Goal: Task Accomplishment & Management: Manage account settings

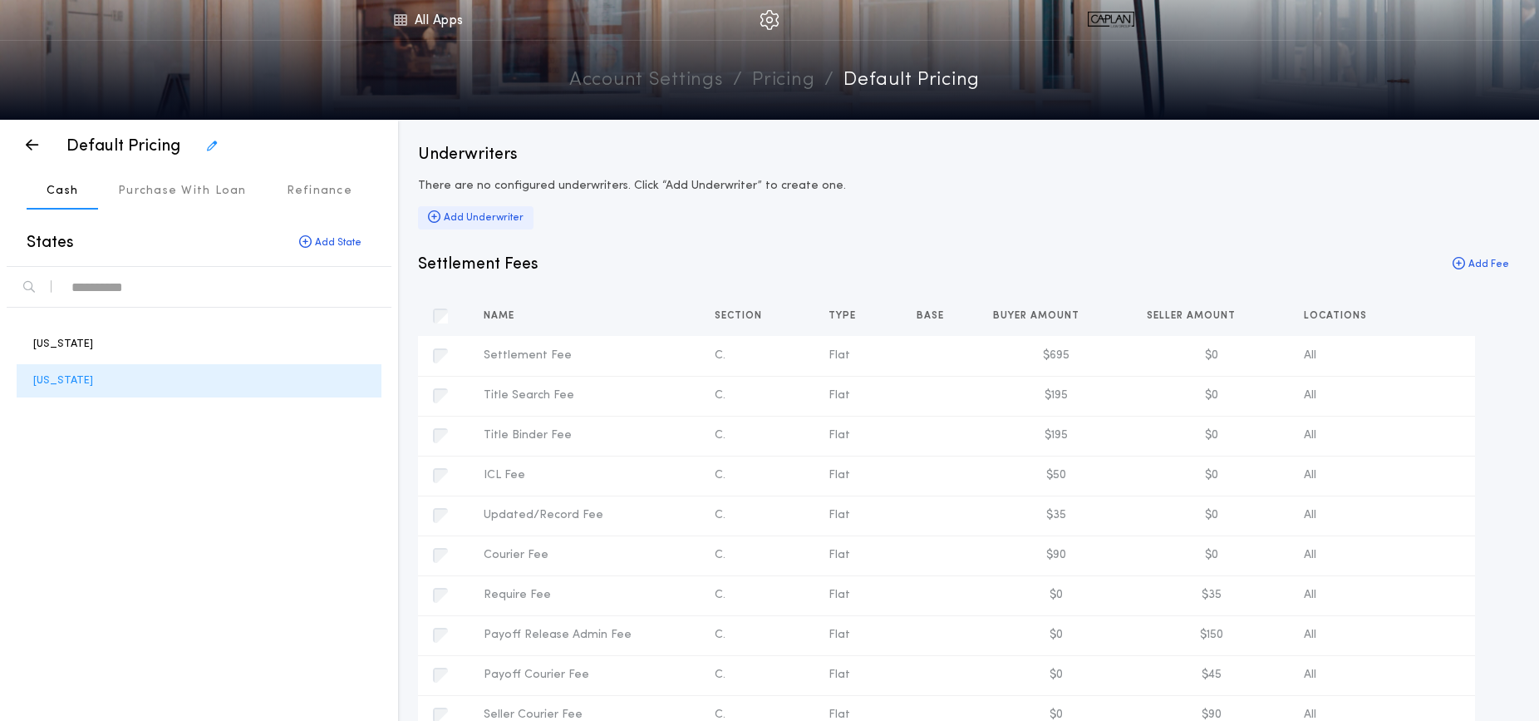
click at [497, 217] on div "Add Underwriter" at bounding box center [476, 217] width 116 height 23
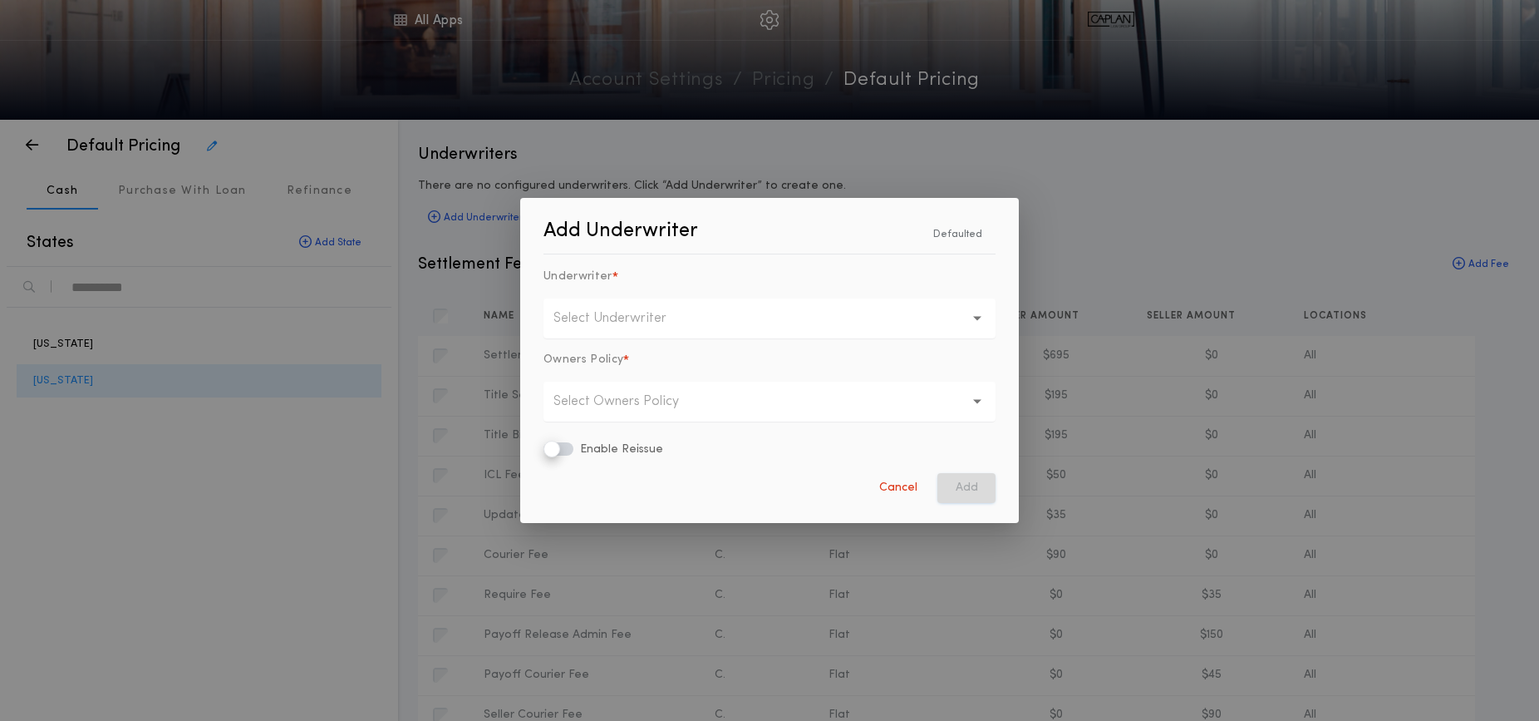
click at [614, 318] on p "Select Underwriter" at bounding box center [624, 318] width 140 height 20
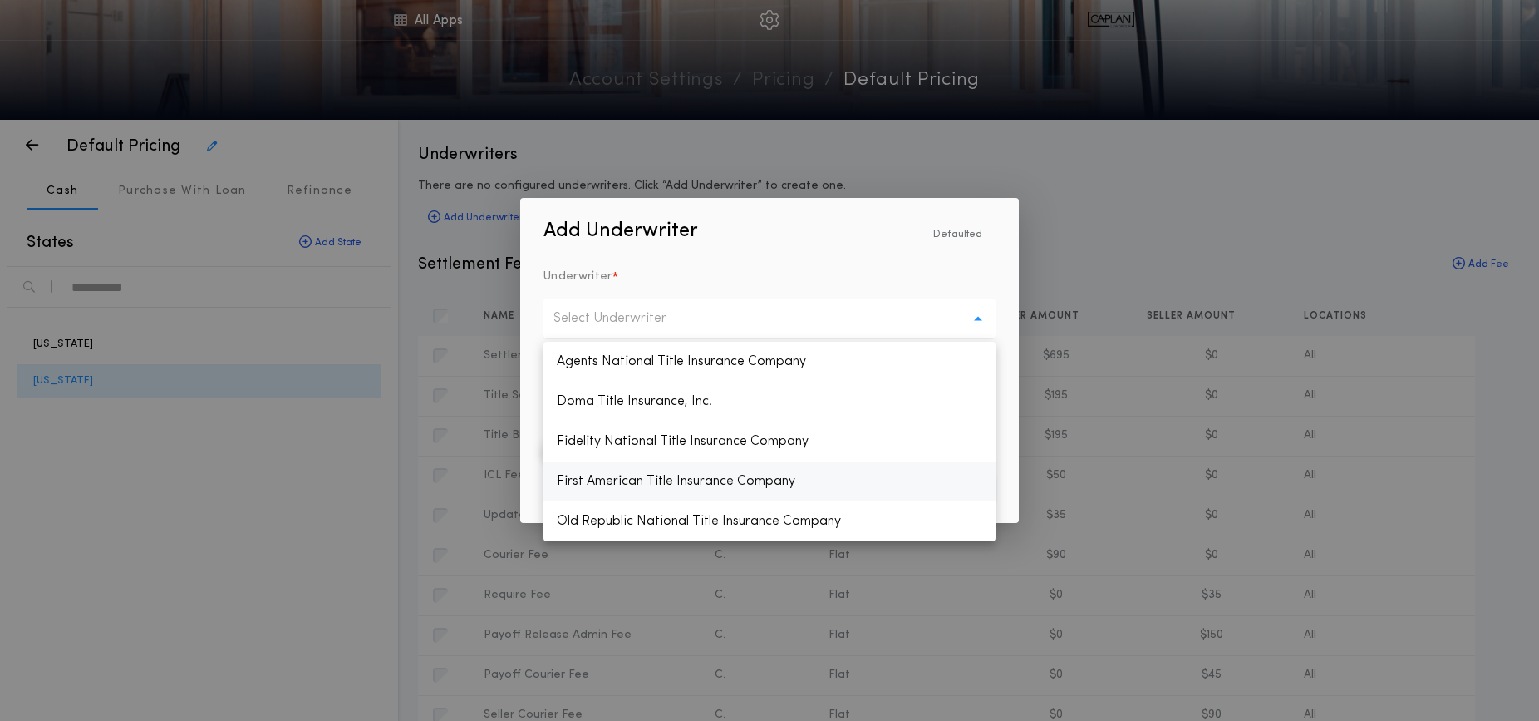
click at [613, 480] on p "First American Title Insurance Company" at bounding box center [770, 481] width 452 height 40
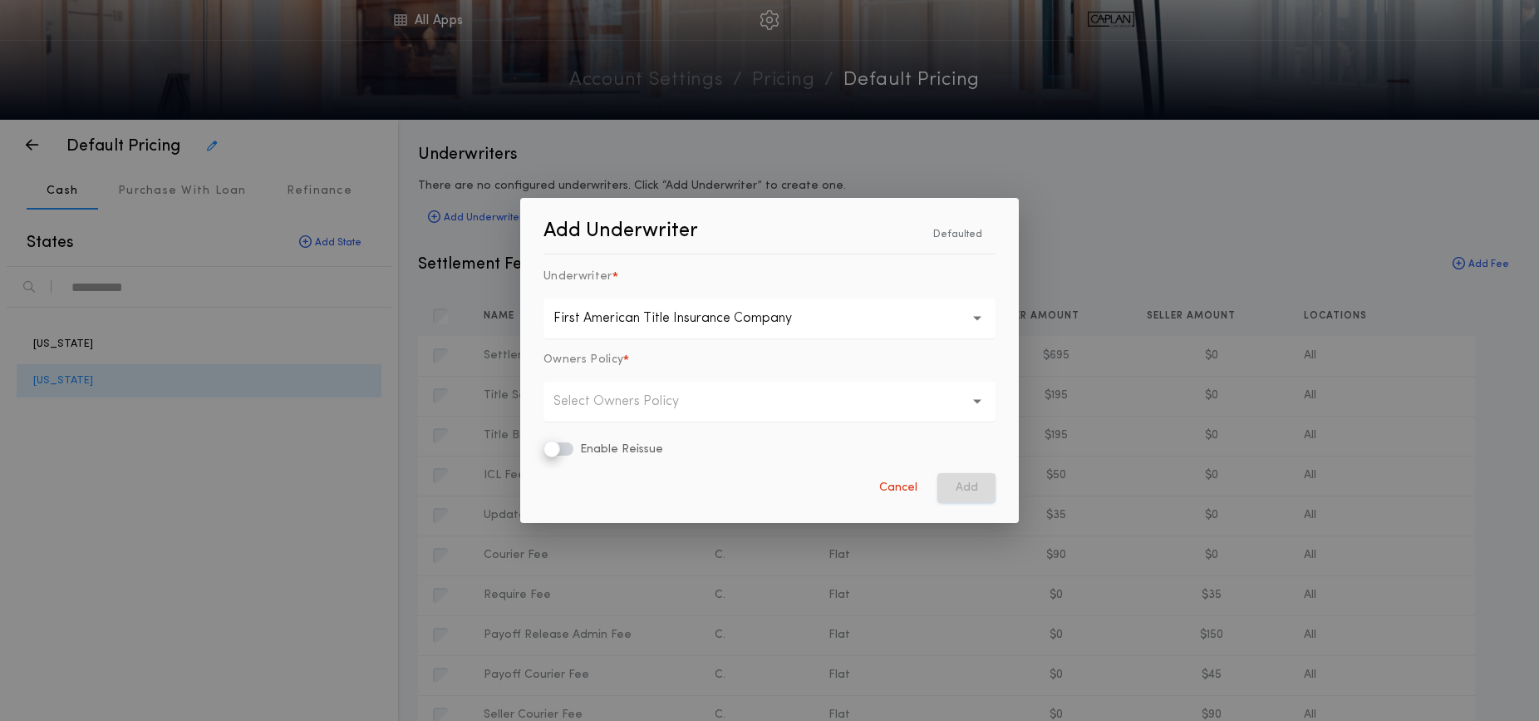
click at [589, 401] on p "Select Owners Policy" at bounding box center [630, 401] width 152 height 20
drag, startPoint x: 591, startPoint y: 480, endPoint x: 647, endPoint y: 477, distance: 56.6
click at [591, 480] on p "Eagle Rate" at bounding box center [770, 485] width 452 height 40
click at [967, 480] on button "Add" at bounding box center [967, 488] width 58 height 30
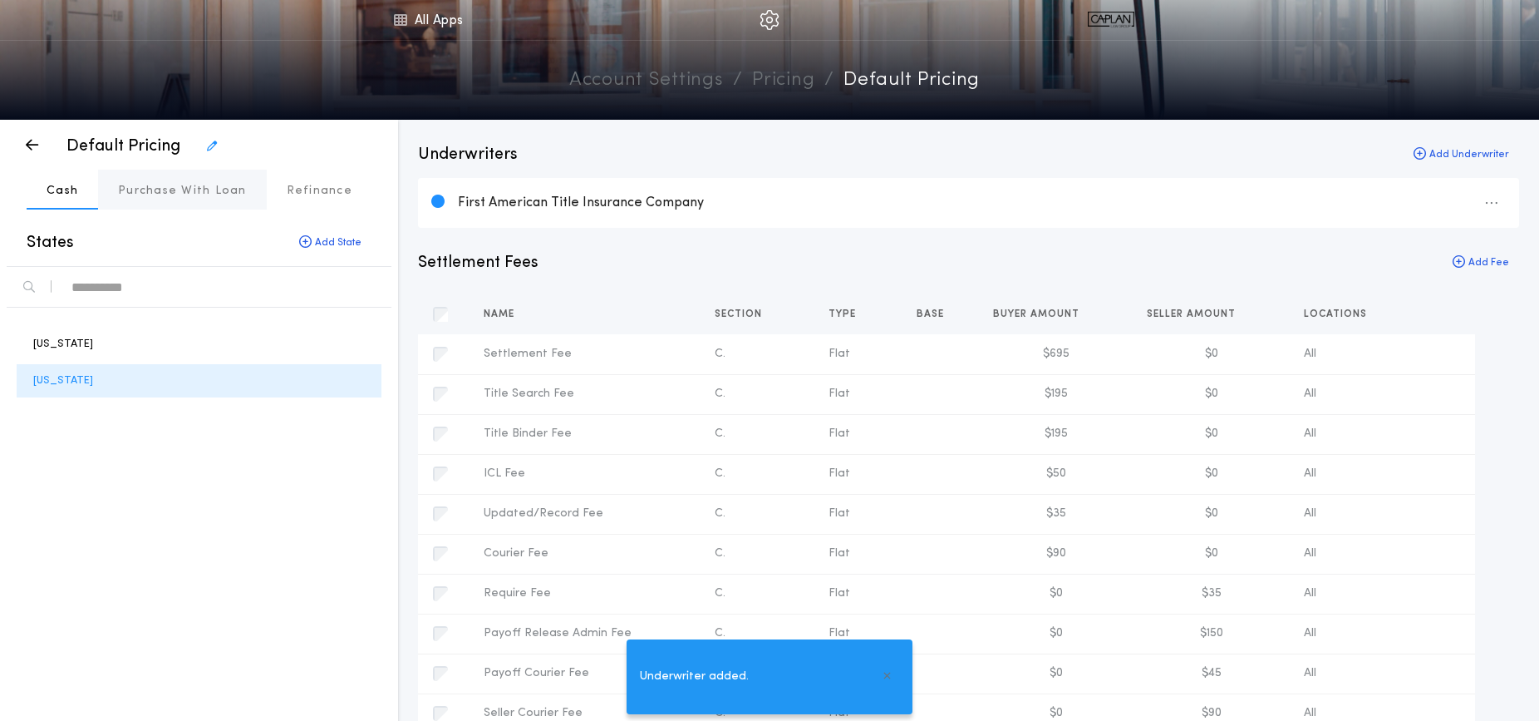
click at [203, 202] on button "Purchase With Loan" at bounding box center [182, 190] width 169 height 40
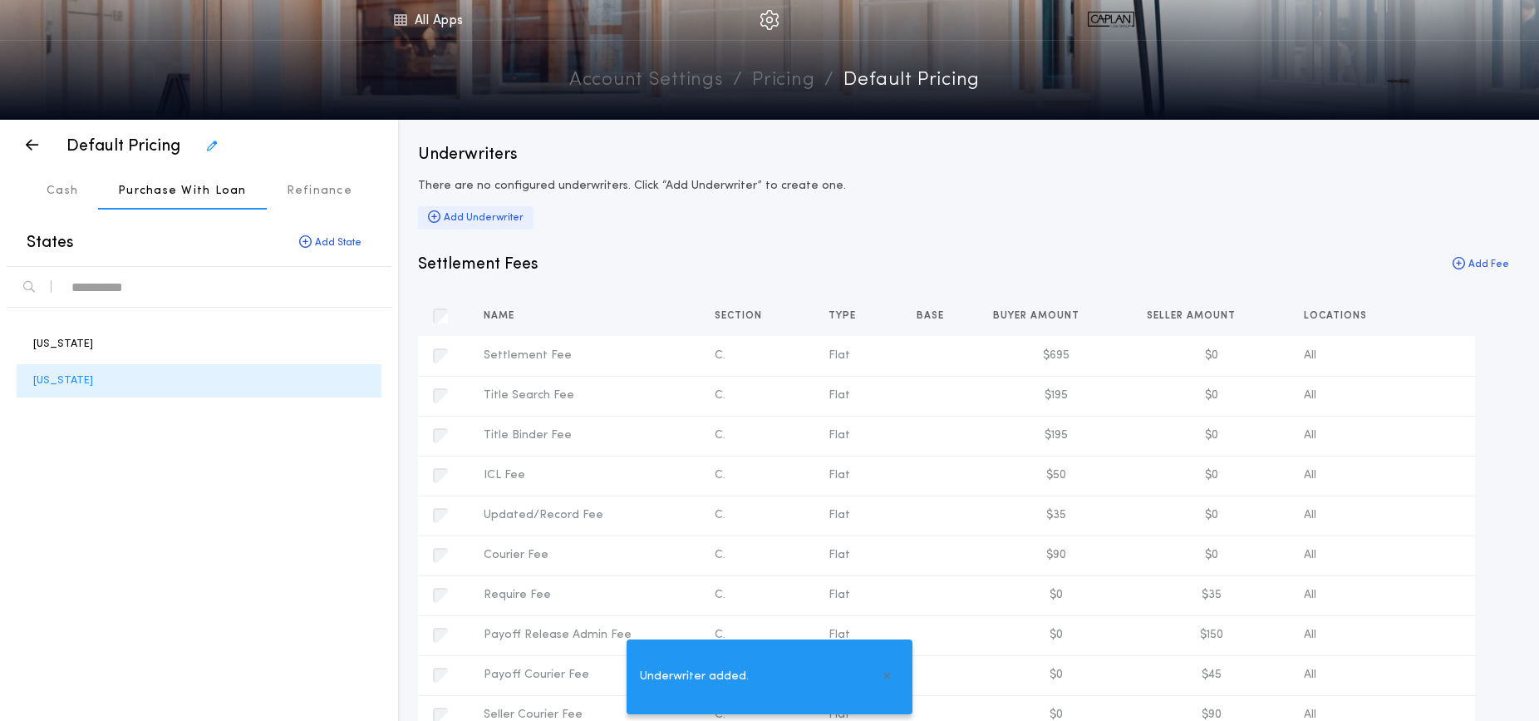
click at [487, 214] on div "Add Underwriter" at bounding box center [476, 217] width 116 height 23
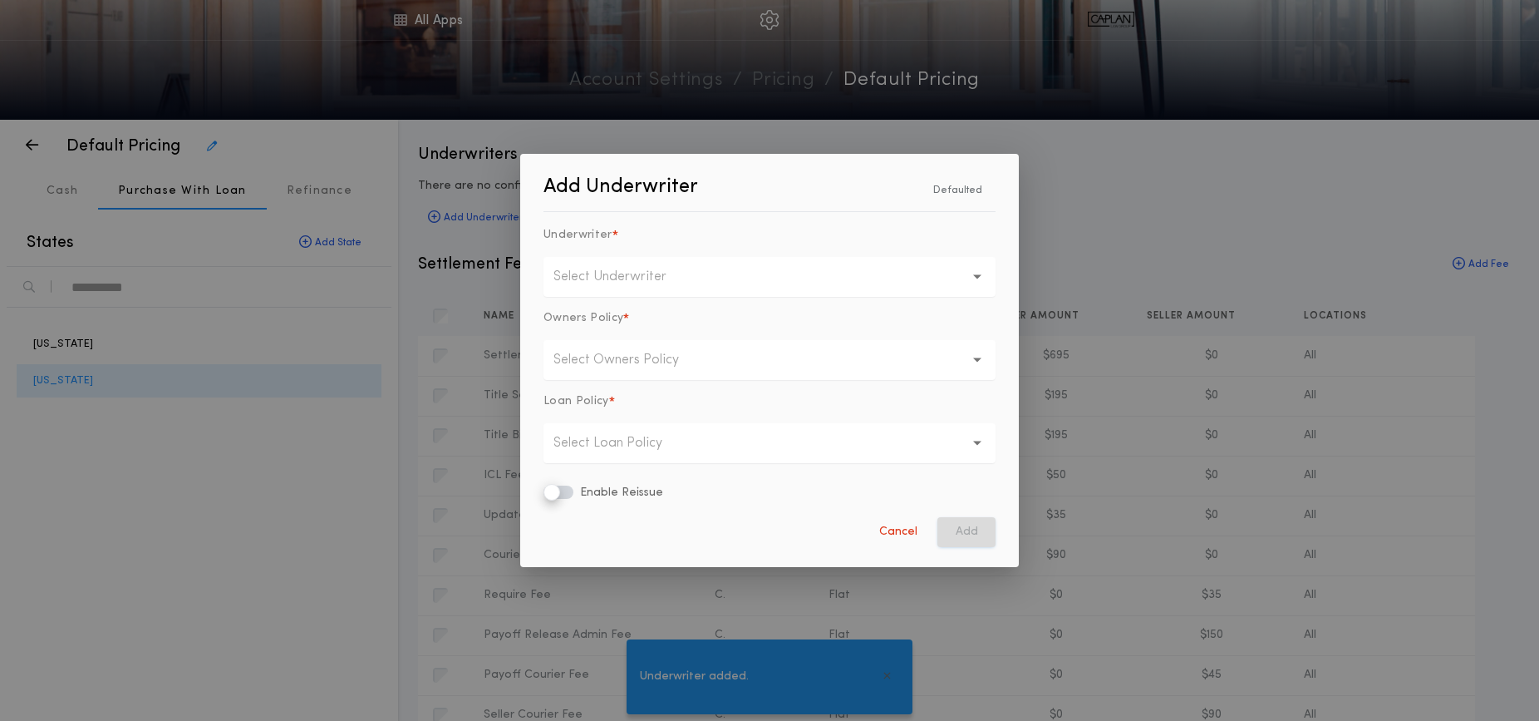
click at [606, 280] on p "Select Underwriter" at bounding box center [624, 277] width 140 height 20
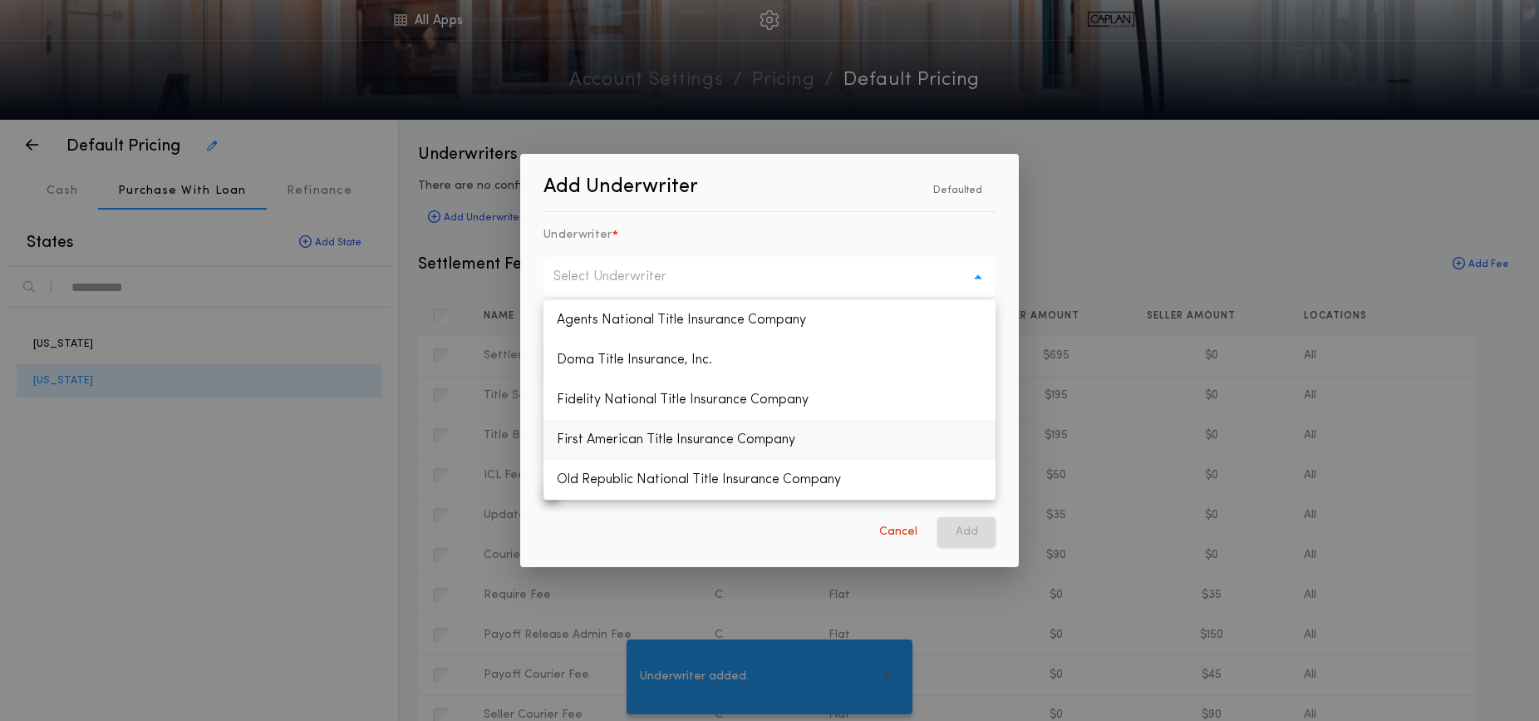
click at [603, 439] on p "First American Title Insurance Company" at bounding box center [770, 440] width 452 height 40
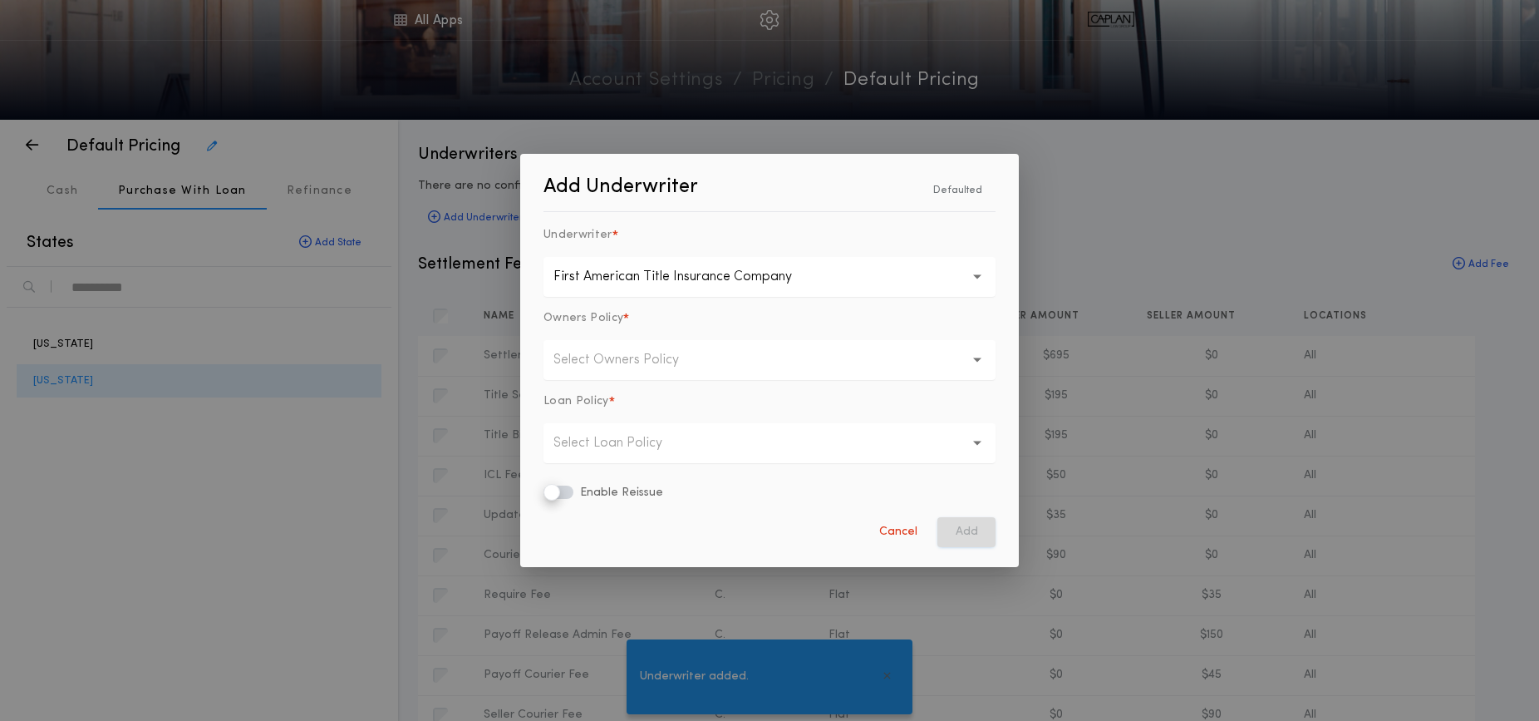
click at [591, 359] on p "Select Owners Policy" at bounding box center [630, 360] width 152 height 20
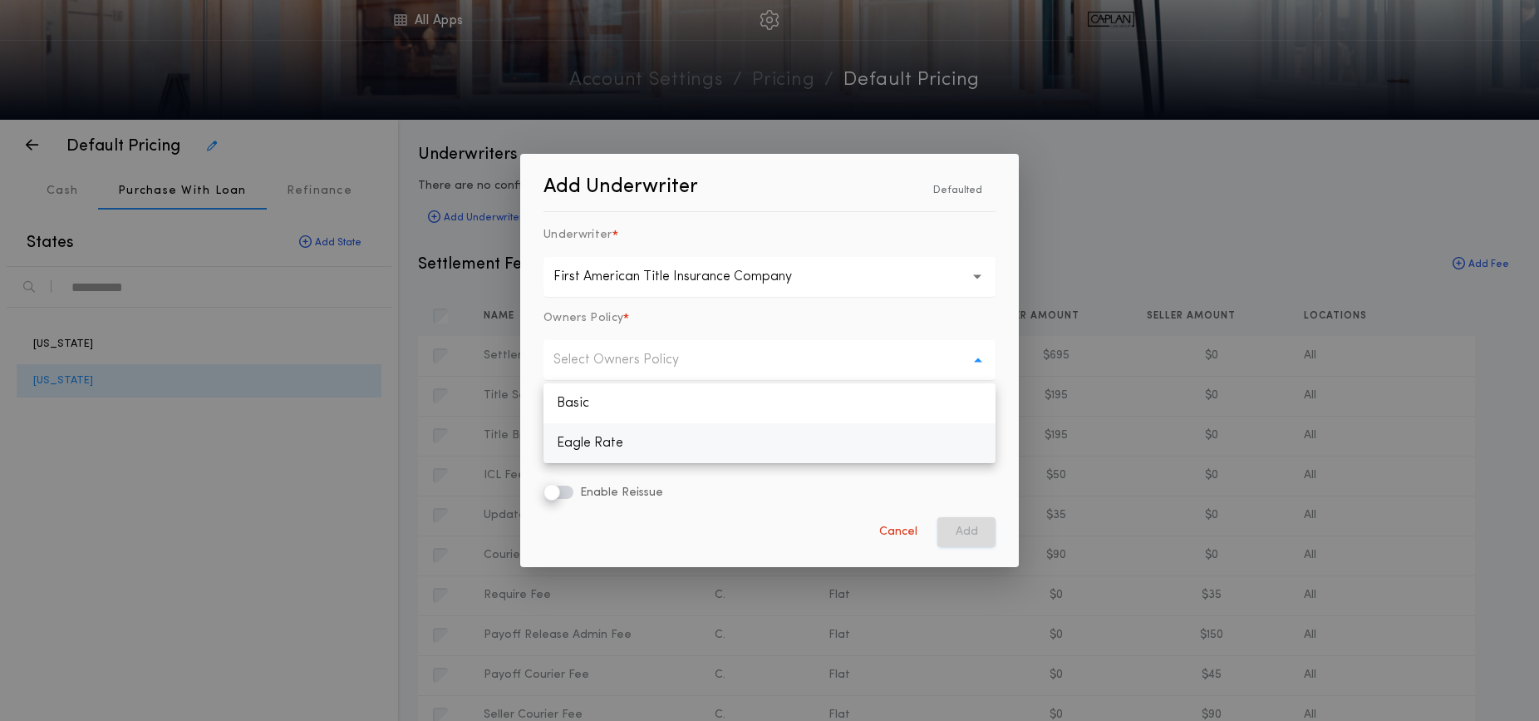
click at [589, 434] on p "Eagle Rate" at bounding box center [770, 443] width 452 height 40
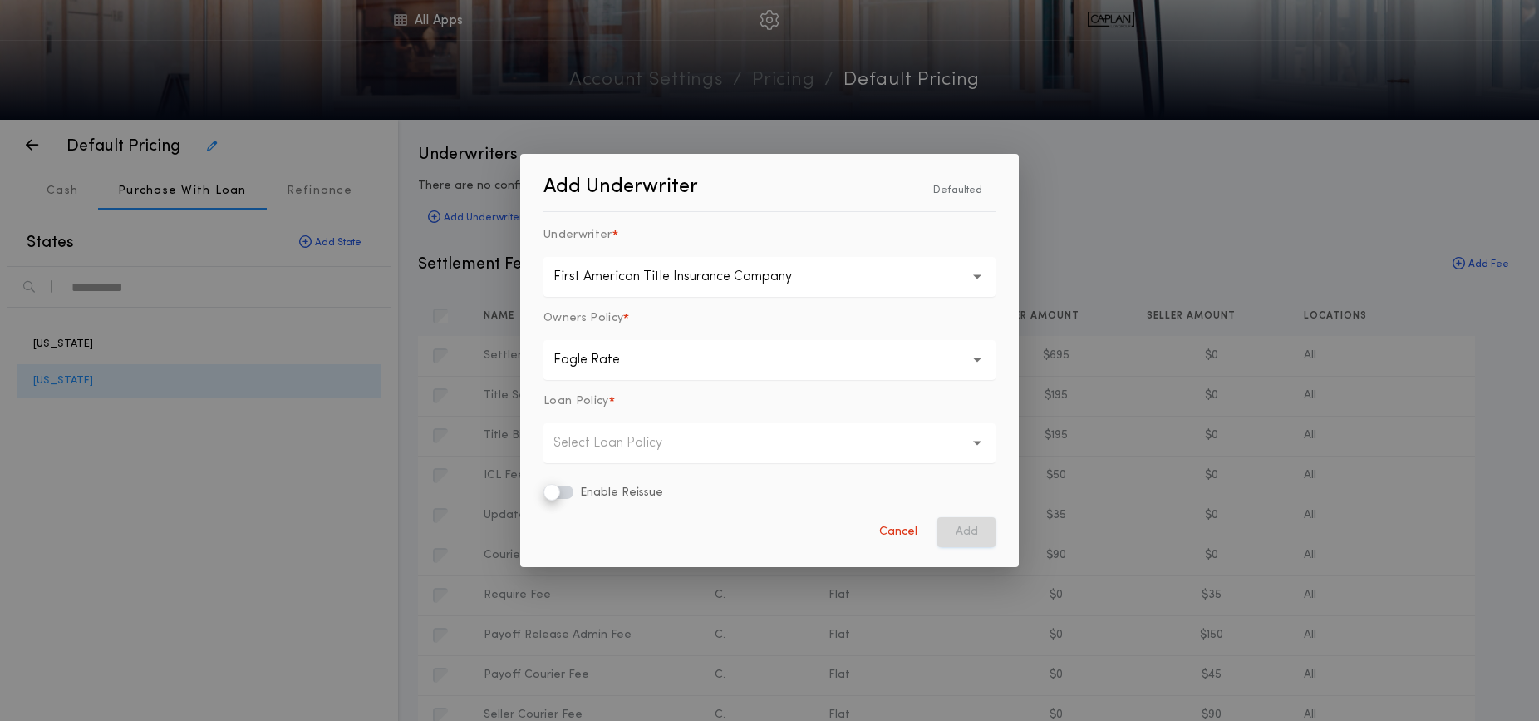
click at [607, 425] on button "Select Loan Policy" at bounding box center [770, 443] width 452 height 40
drag, startPoint x: 588, startPoint y: 485, endPoint x: 581, endPoint y: 508, distance: 23.7
click at [588, 486] on p "Basic" at bounding box center [770, 486] width 452 height 40
drag, startPoint x: 965, startPoint y: 533, endPoint x: 943, endPoint y: 532, distance: 21.6
click at [964, 533] on button "Add" at bounding box center [967, 532] width 58 height 30
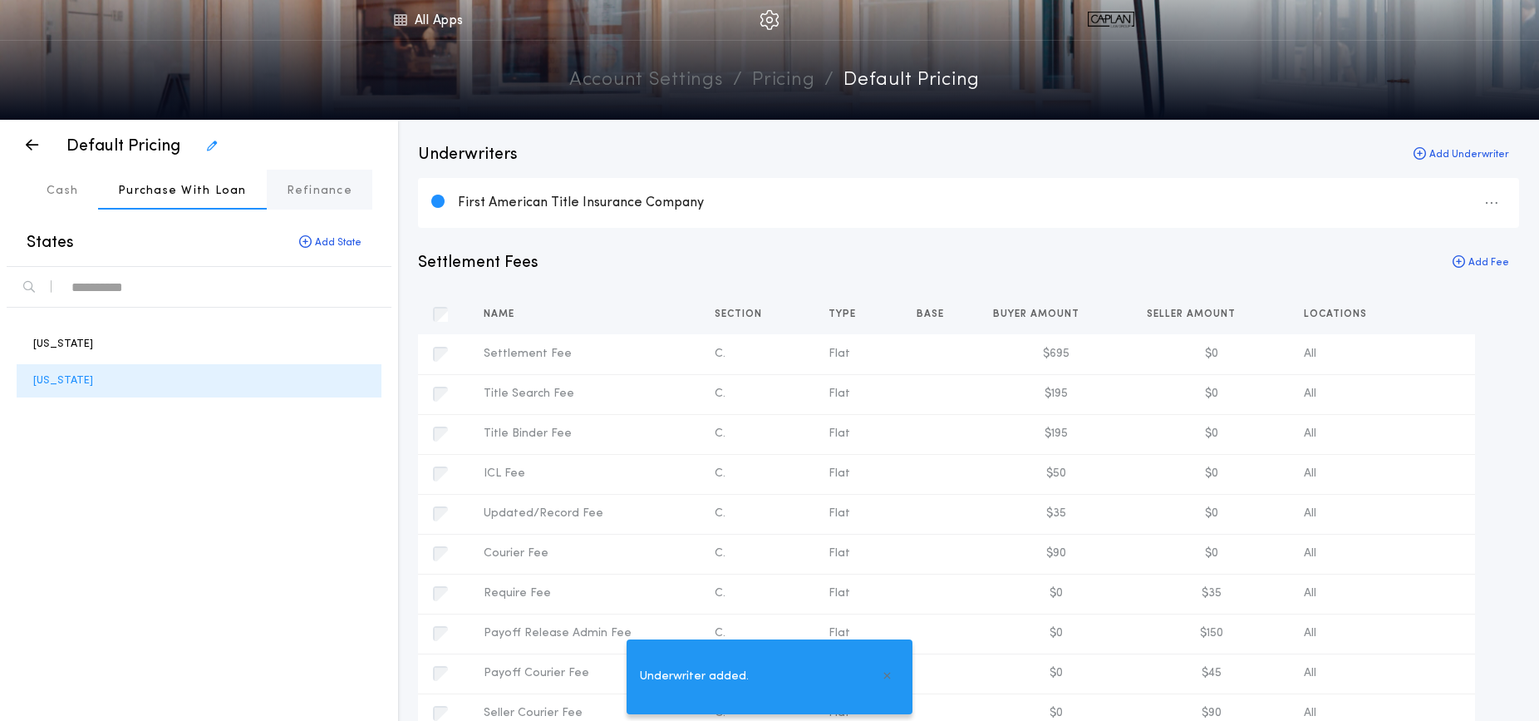
click at [308, 188] on p "Refinance" at bounding box center [320, 191] width 66 height 17
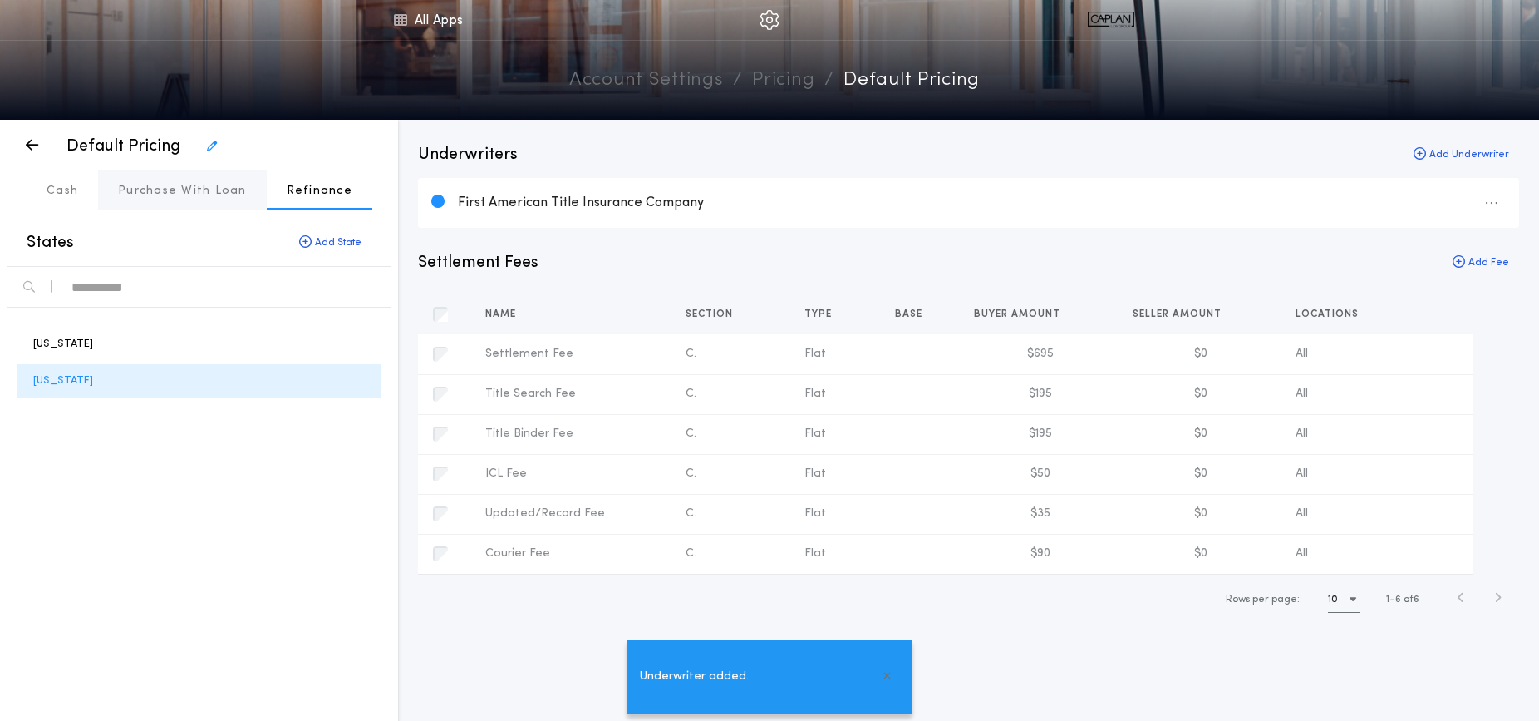
click at [220, 189] on p "Purchase With Loan" at bounding box center [182, 191] width 129 height 17
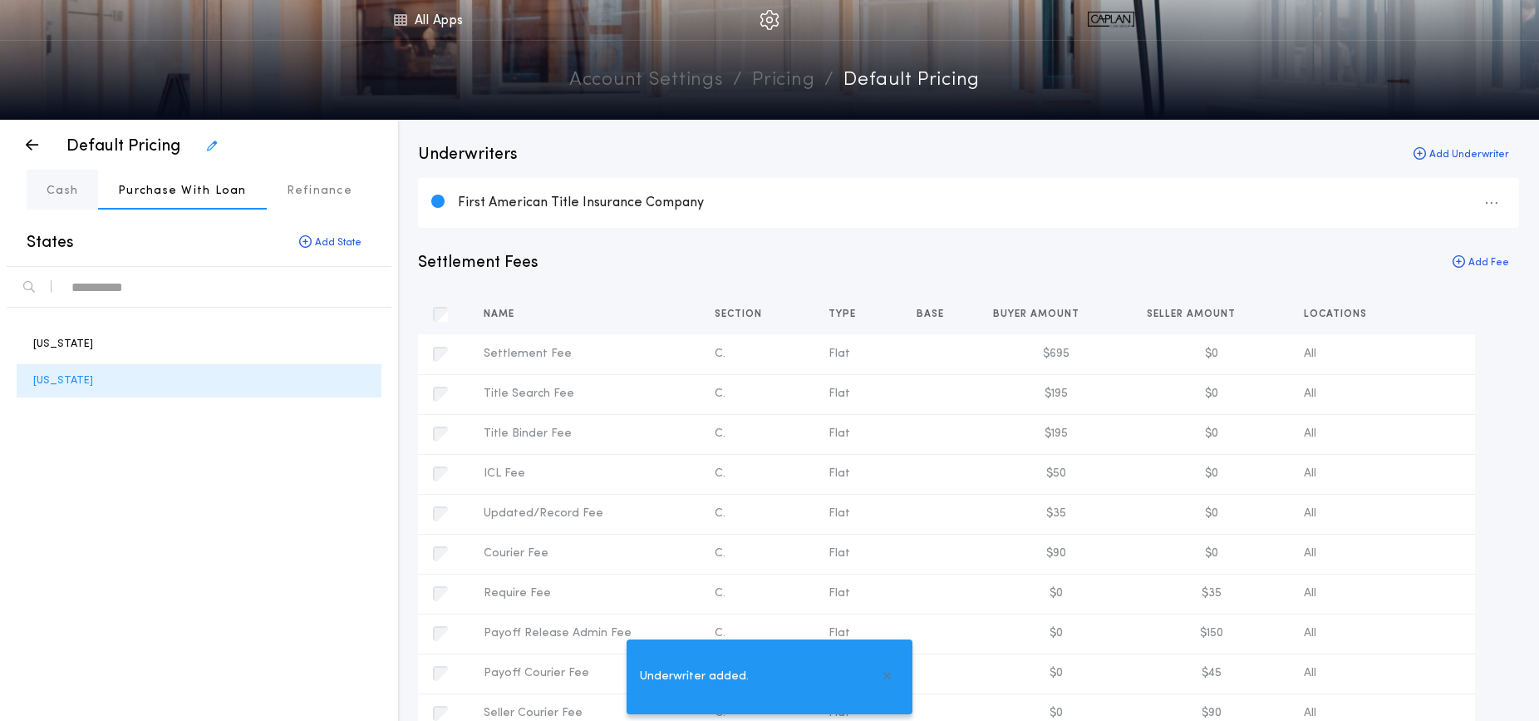
click at [56, 187] on p "Cash" at bounding box center [63, 191] width 32 height 17
click at [57, 342] on p "[US_STATE]" at bounding box center [63, 344] width 60 height 16
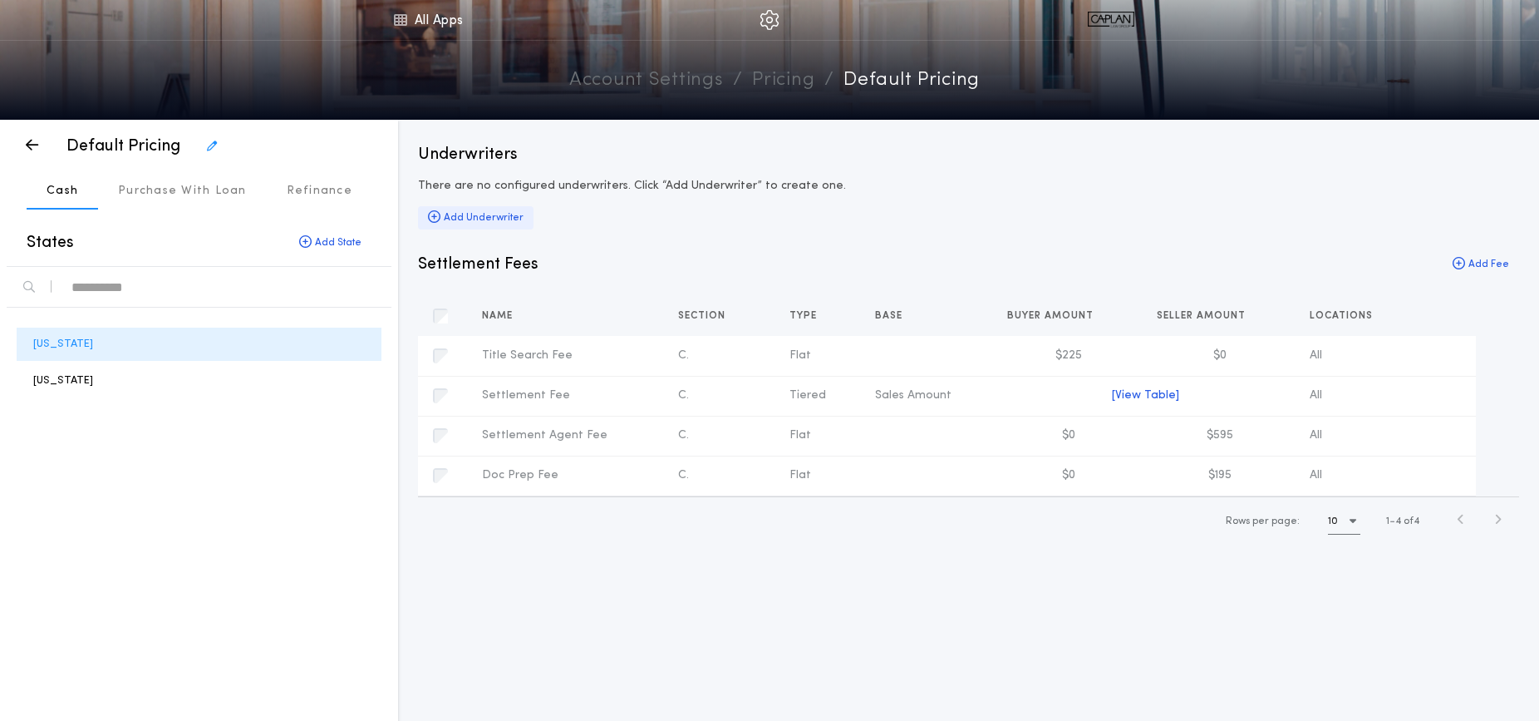
click at [475, 215] on div "Add Underwriter" at bounding box center [476, 217] width 116 height 23
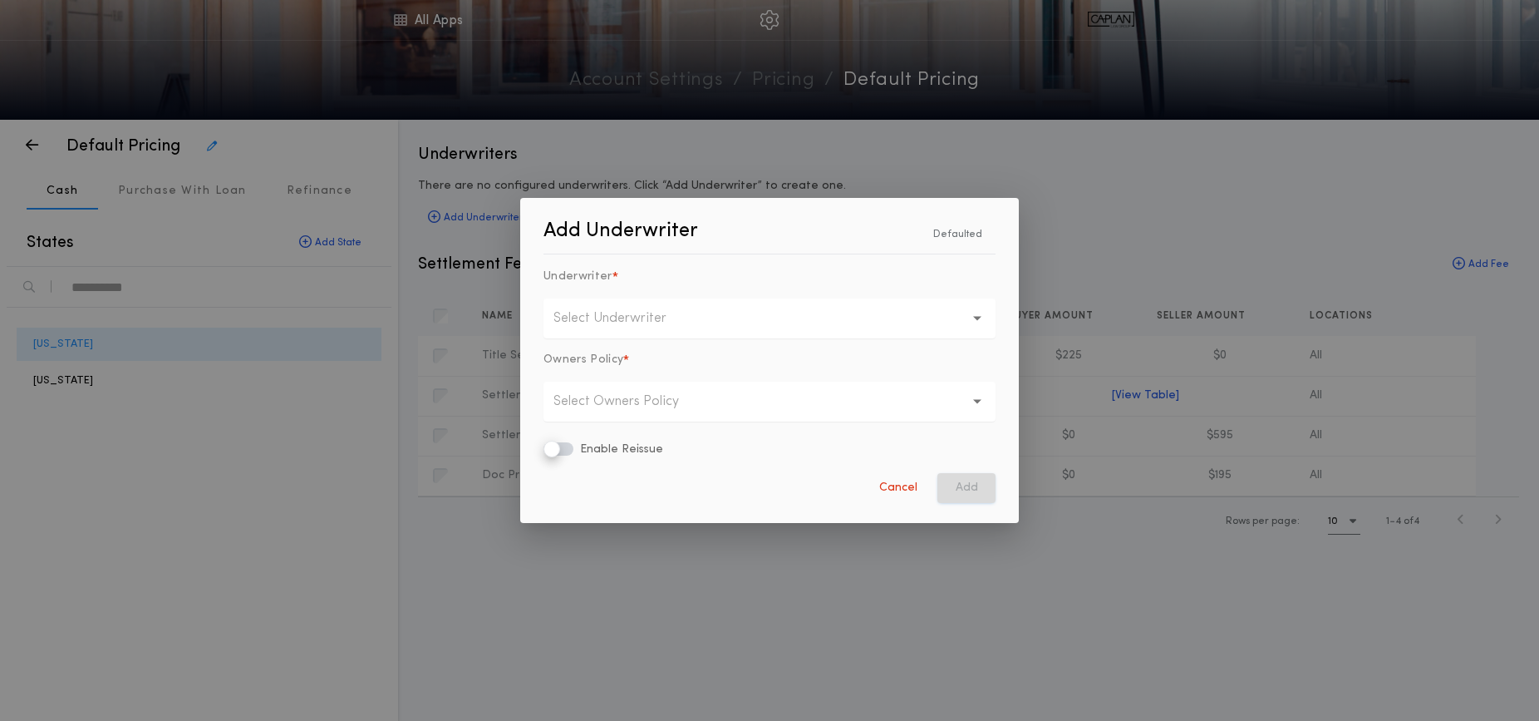
click at [596, 327] on p "Select Underwriter" at bounding box center [624, 318] width 140 height 20
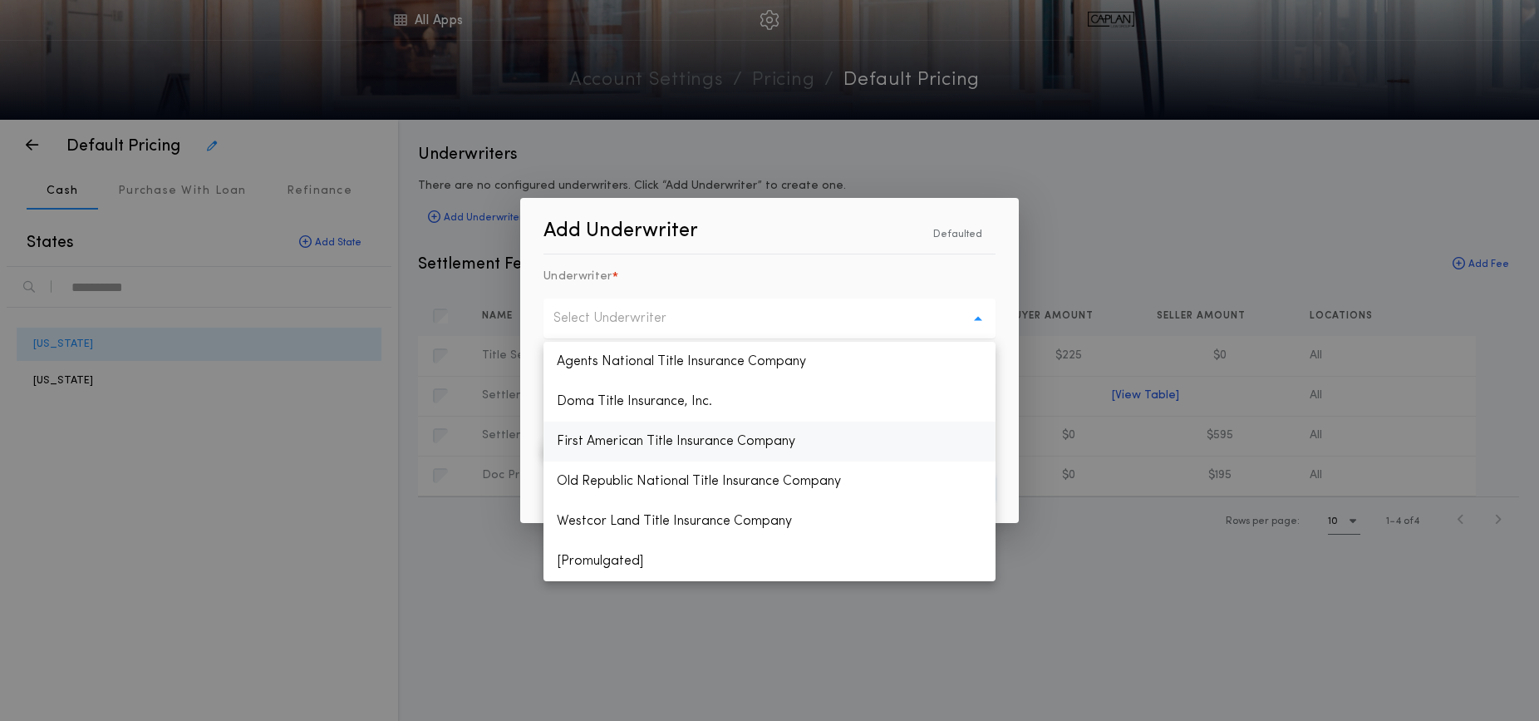
click at [598, 450] on p "First American Title Insurance Company" at bounding box center [770, 441] width 452 height 40
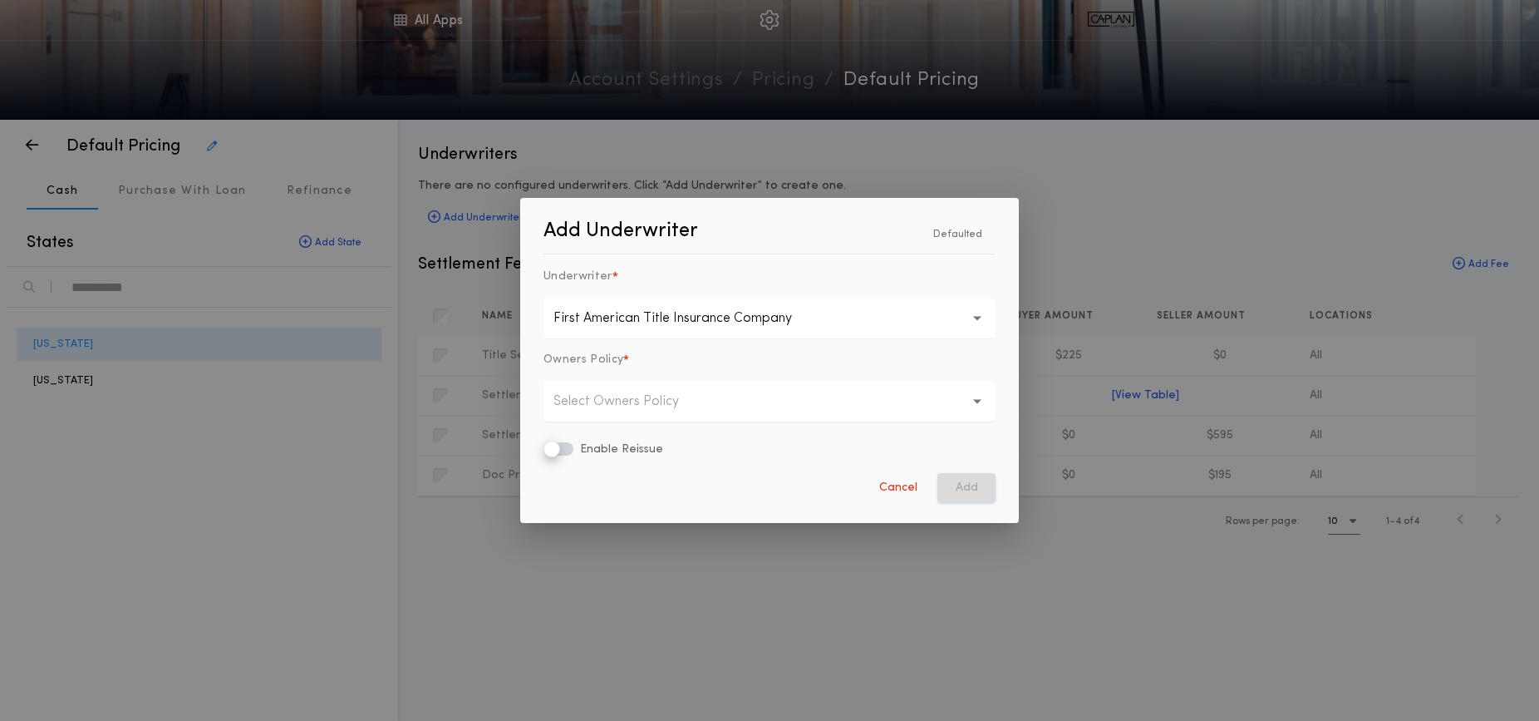
click at [591, 400] on p "Select Owners Policy" at bounding box center [630, 401] width 152 height 20
drag, startPoint x: 593, startPoint y: 434, endPoint x: 706, endPoint y: 460, distance: 116.1
click at [593, 434] on p "Basic" at bounding box center [770, 445] width 452 height 40
click at [589, 450] on span "Enable Reissue" at bounding box center [620, 449] width 86 height 12
drag, startPoint x: 955, startPoint y: 488, endPoint x: 972, endPoint y: 500, distance: 21.0
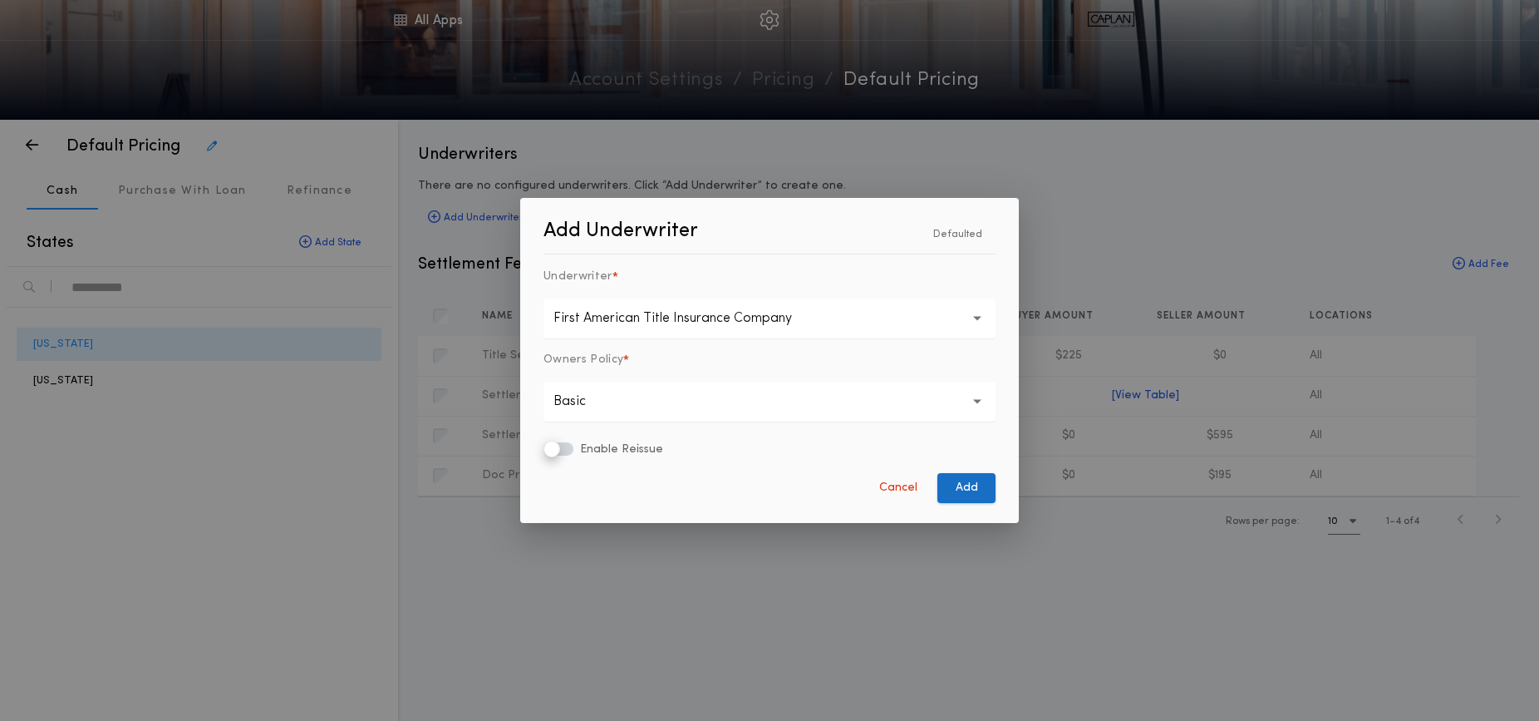
click at [954, 488] on button "Add" at bounding box center [967, 488] width 58 height 30
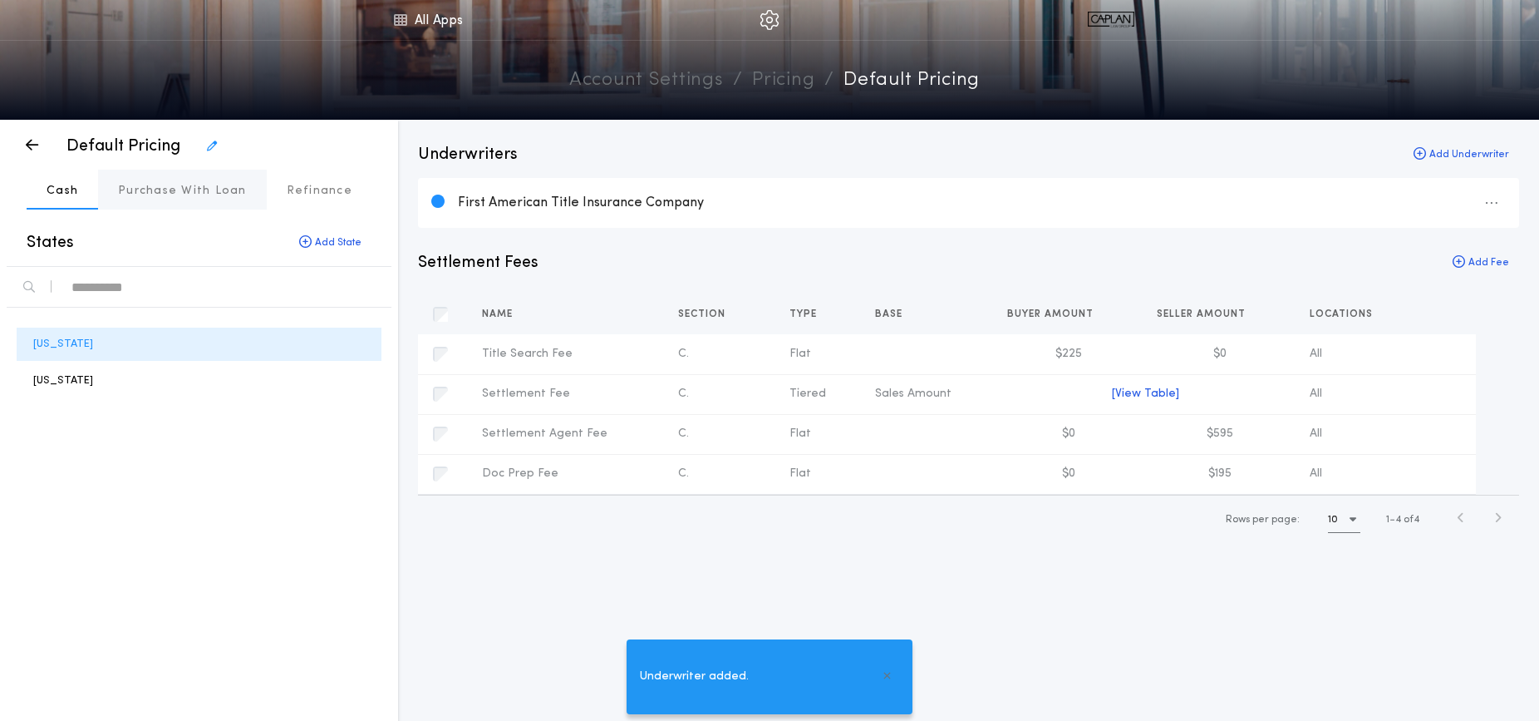
click at [189, 178] on button "Purchase With Loan" at bounding box center [182, 190] width 169 height 40
click at [287, 191] on p "Refinance" at bounding box center [320, 191] width 66 height 17
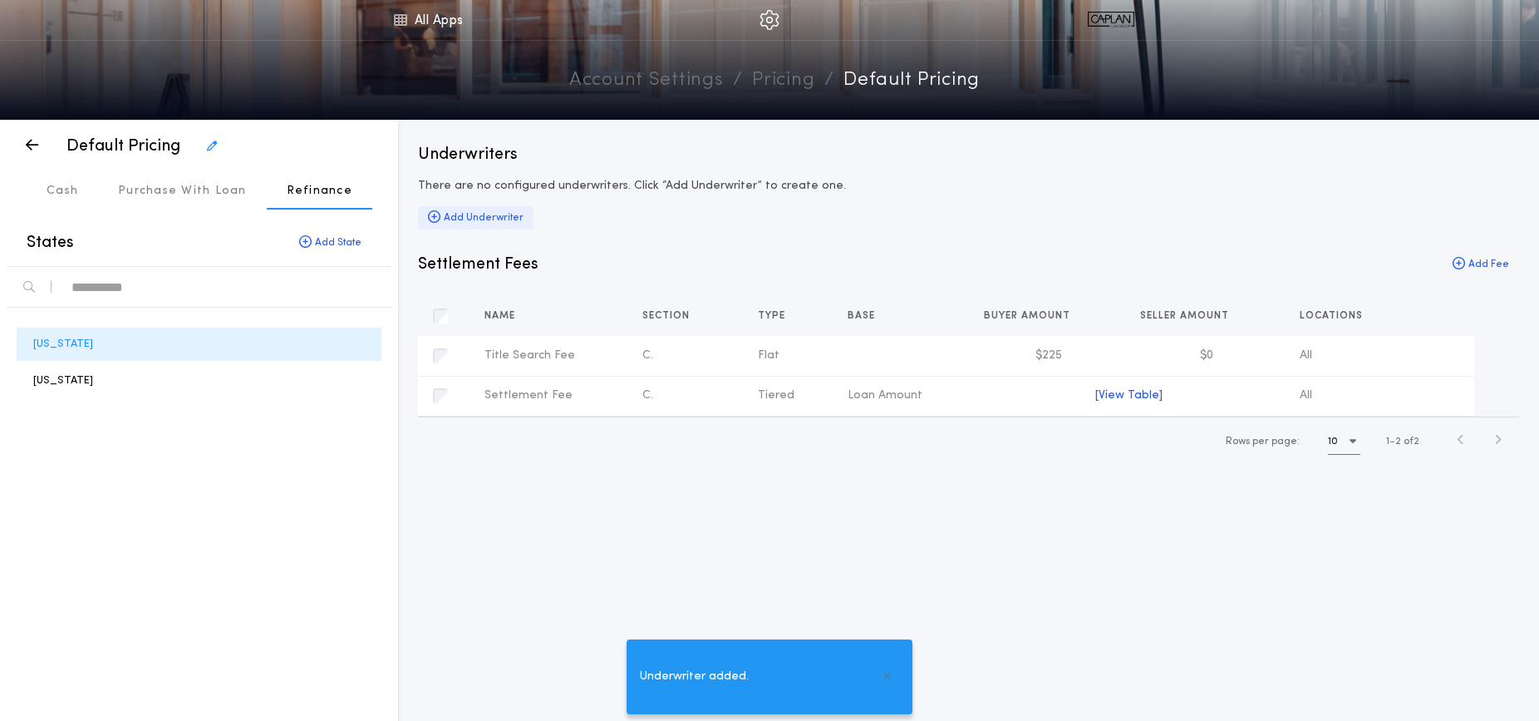
click at [457, 215] on div "Add Underwriter" at bounding box center [476, 217] width 116 height 23
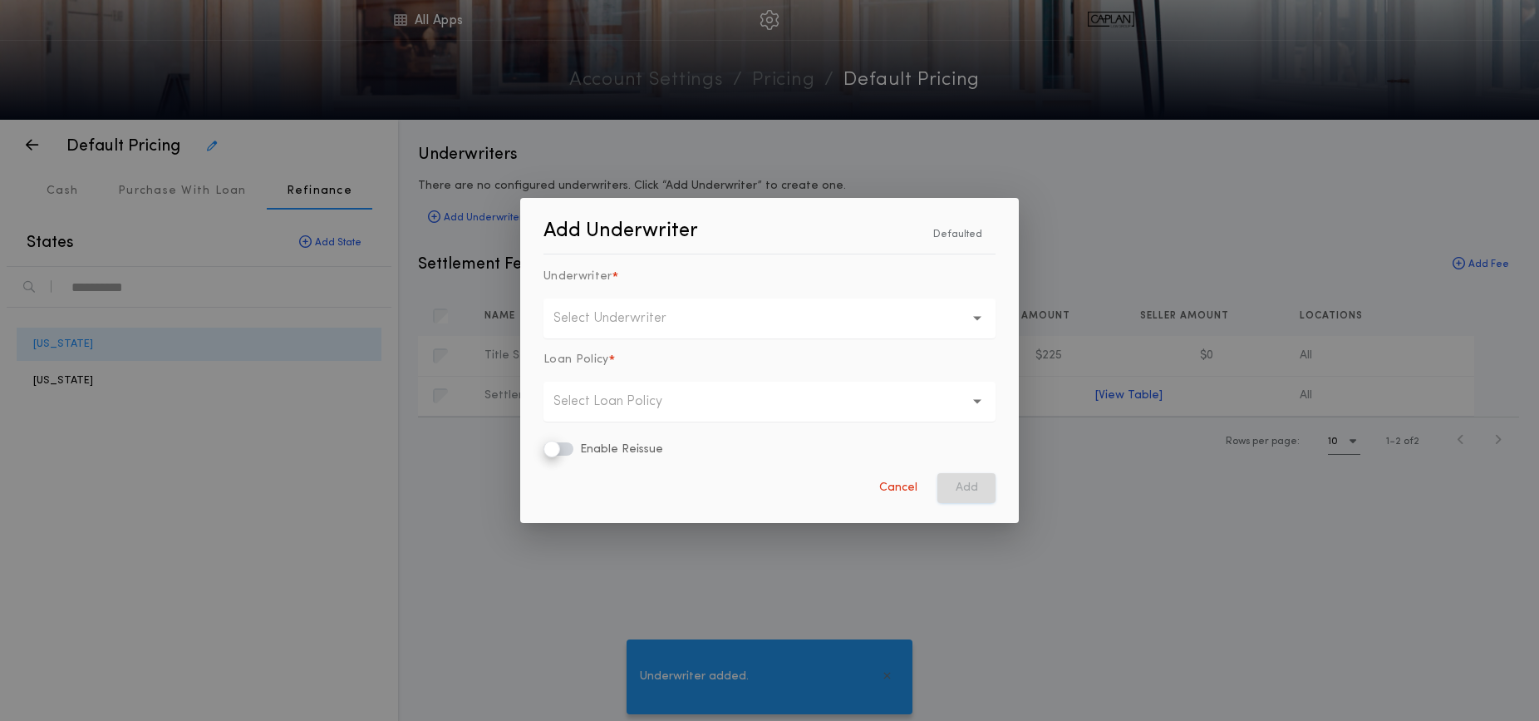
click at [583, 321] on p "Select Underwriter" at bounding box center [624, 318] width 140 height 20
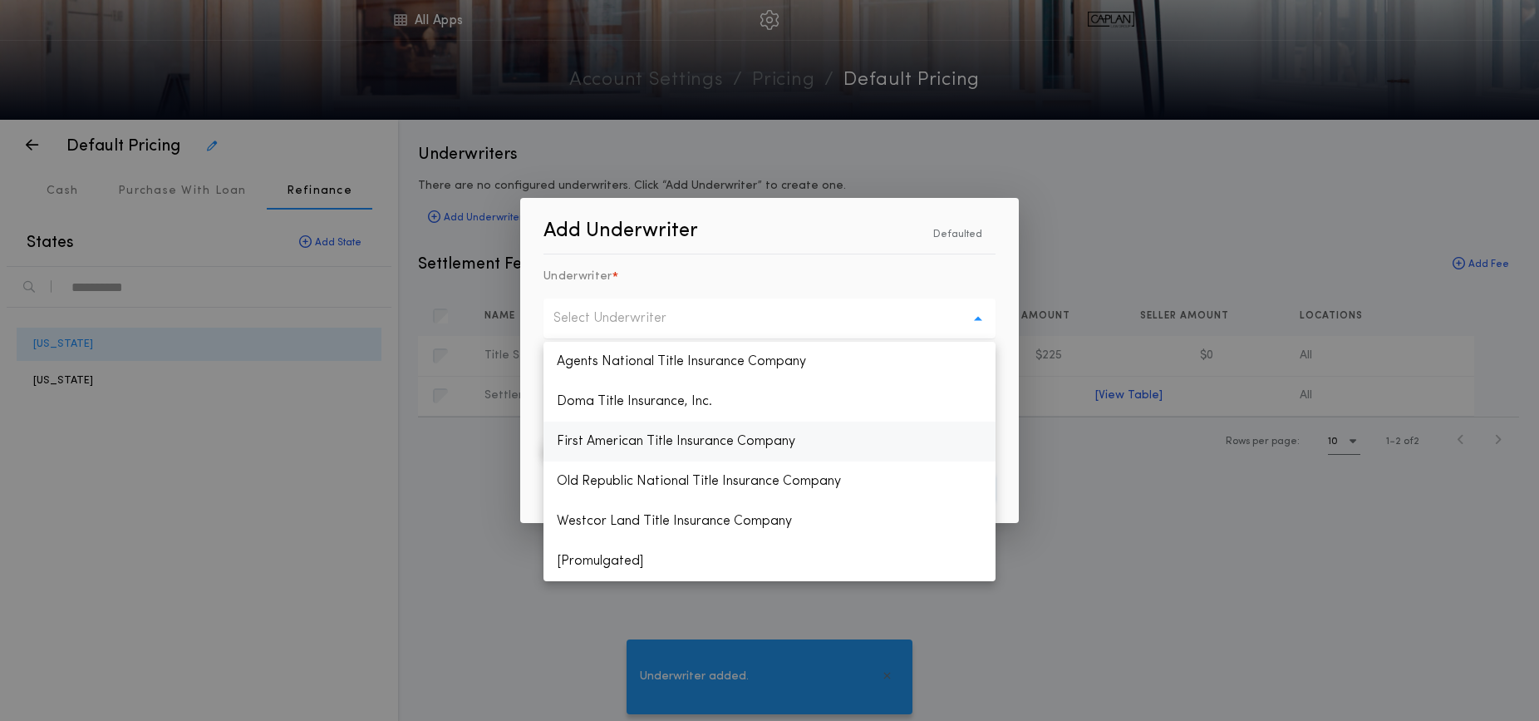
click at [612, 437] on p "First American Title Insurance Company" at bounding box center [770, 441] width 452 height 40
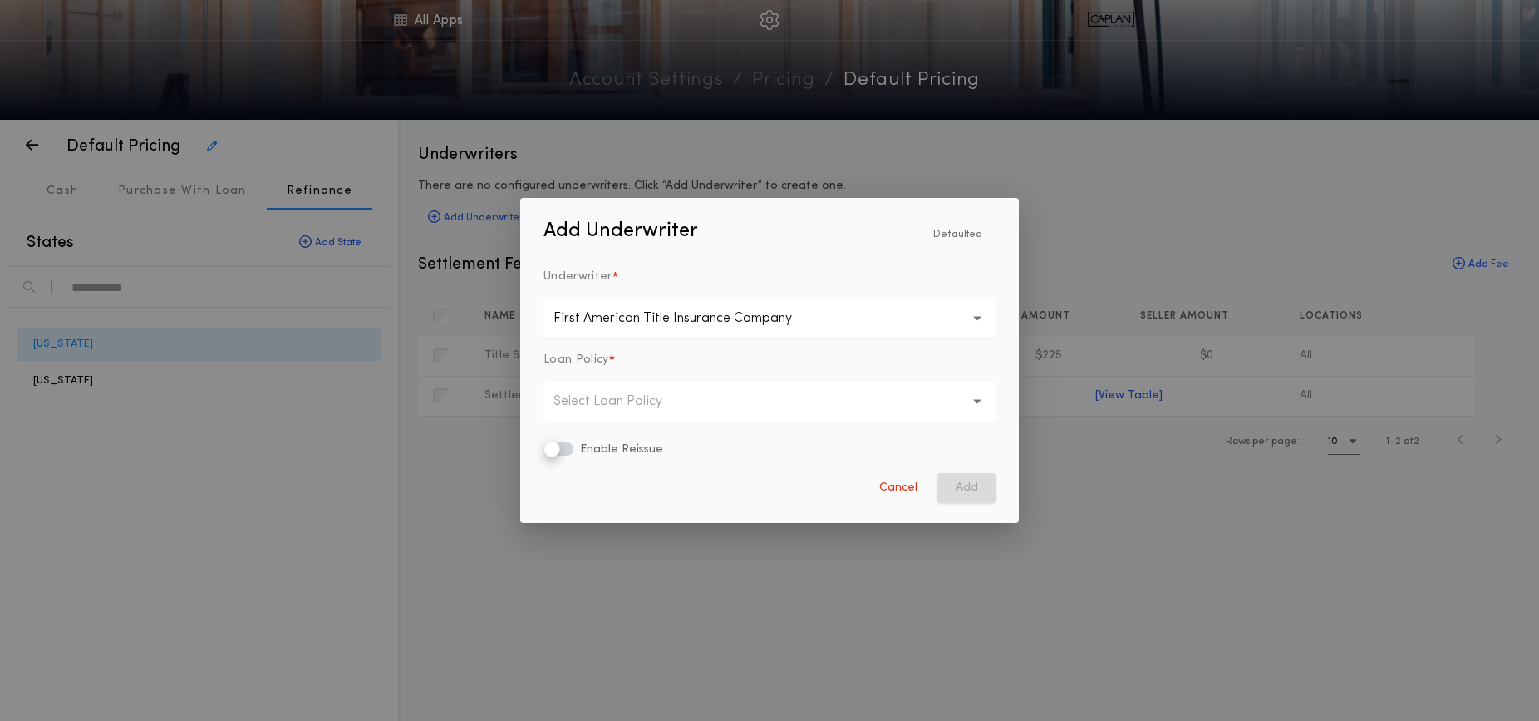
click at [597, 407] on p "Select Loan Policy" at bounding box center [621, 401] width 135 height 20
click at [599, 406] on p "Select Loan Policy" at bounding box center [621, 401] width 135 height 20
click at [612, 313] on p "First American Title Insurance Company" at bounding box center [686, 318] width 265 height 20
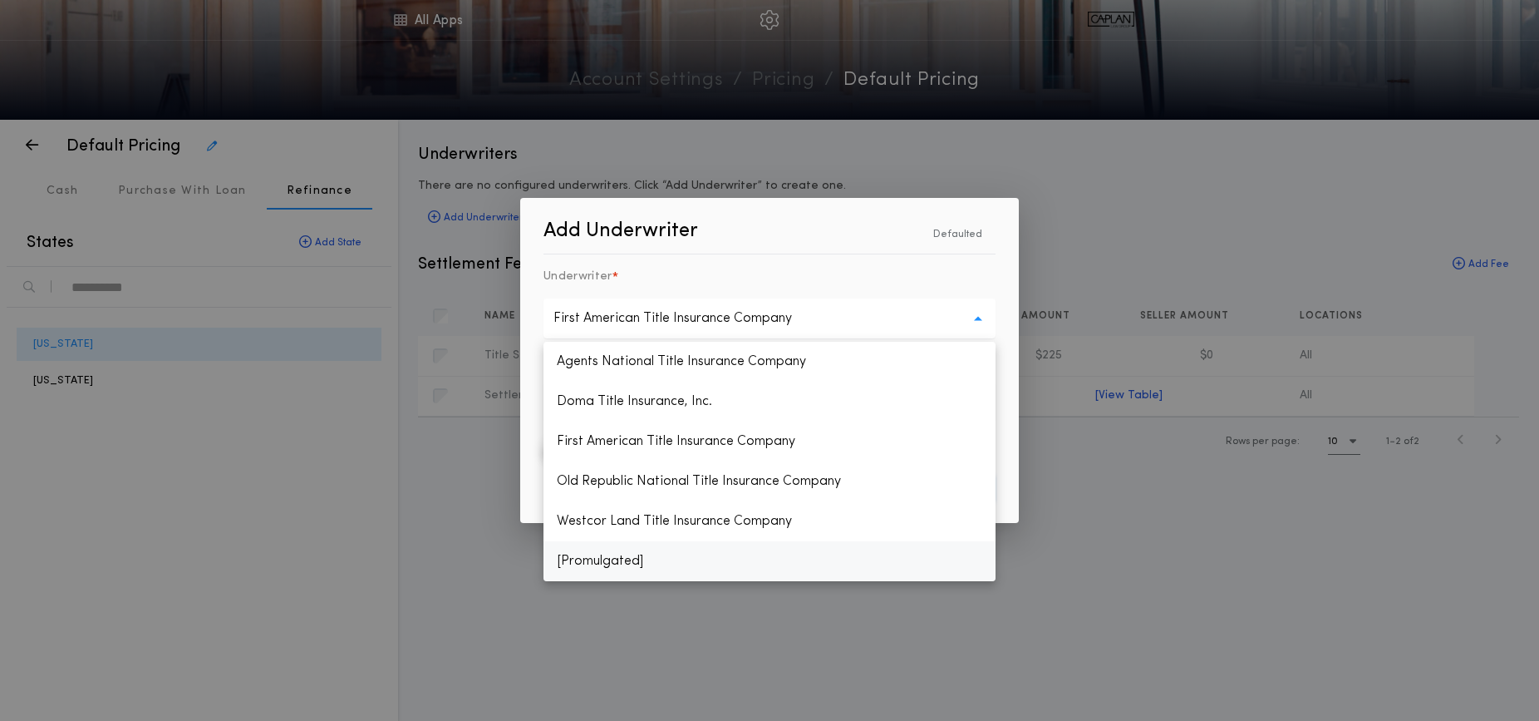
drag, startPoint x: 612, startPoint y: 558, endPoint x: 610, endPoint y: 544, distance: 14.2
click at [612, 558] on p "[Promulgated]" at bounding box center [770, 561] width 452 height 40
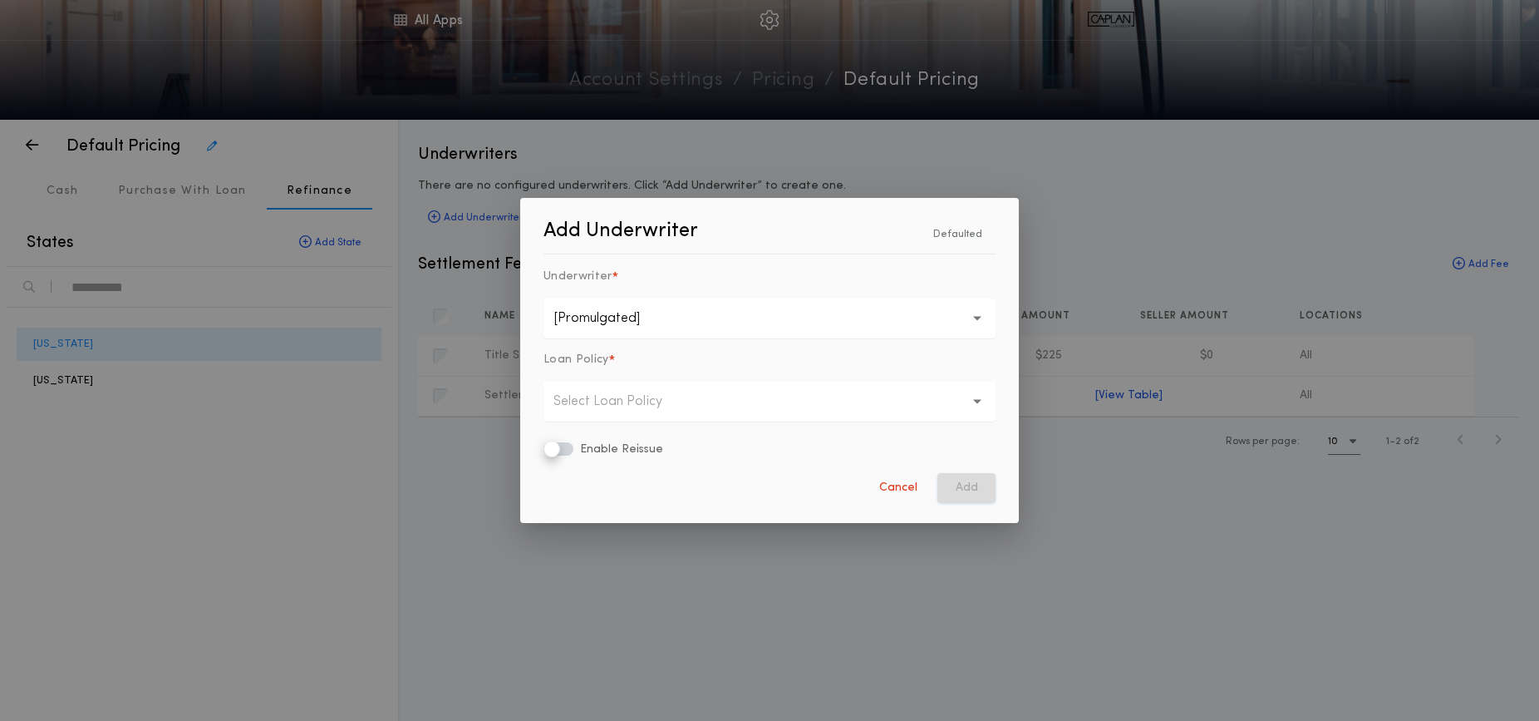
click at [605, 391] on p "Select Loan Policy" at bounding box center [621, 401] width 135 height 20
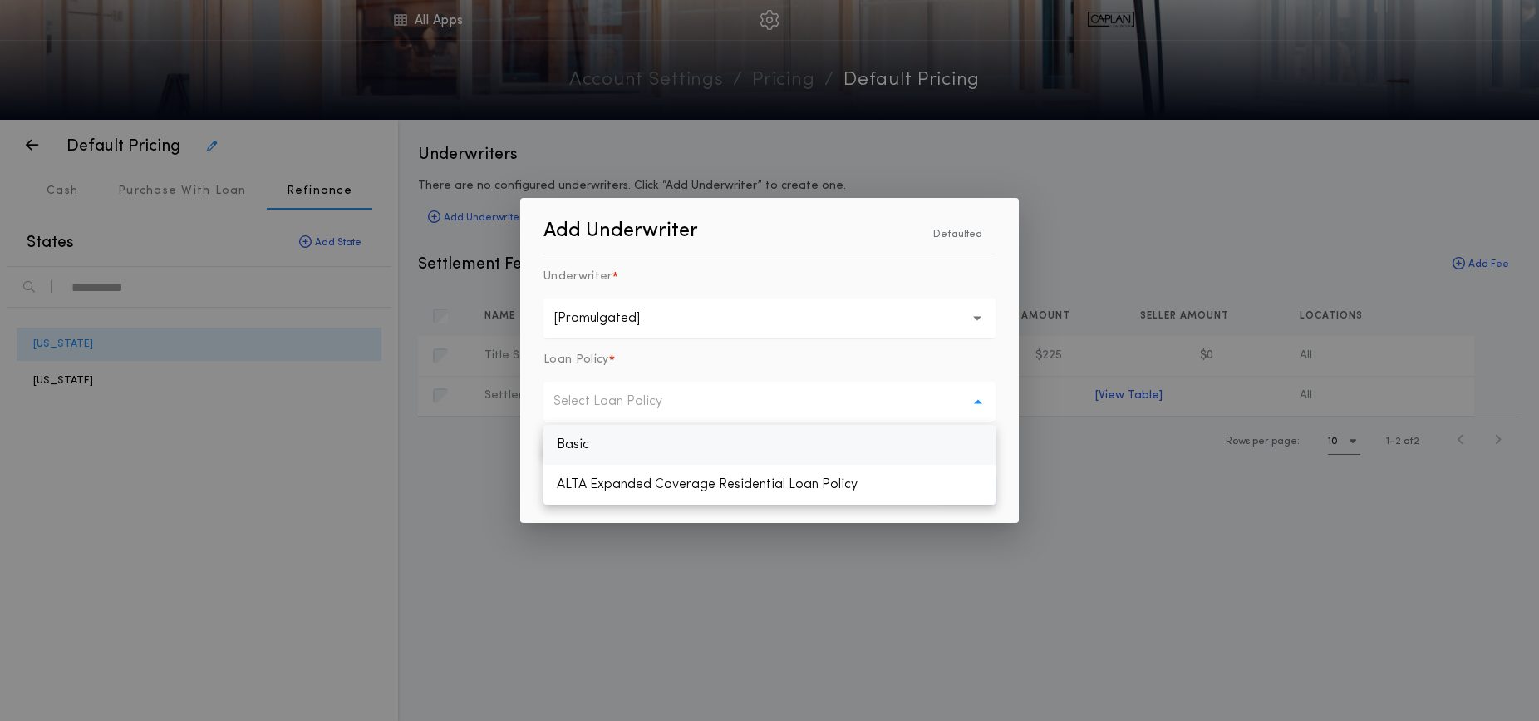
click at [607, 444] on p "Basic" at bounding box center [770, 445] width 452 height 40
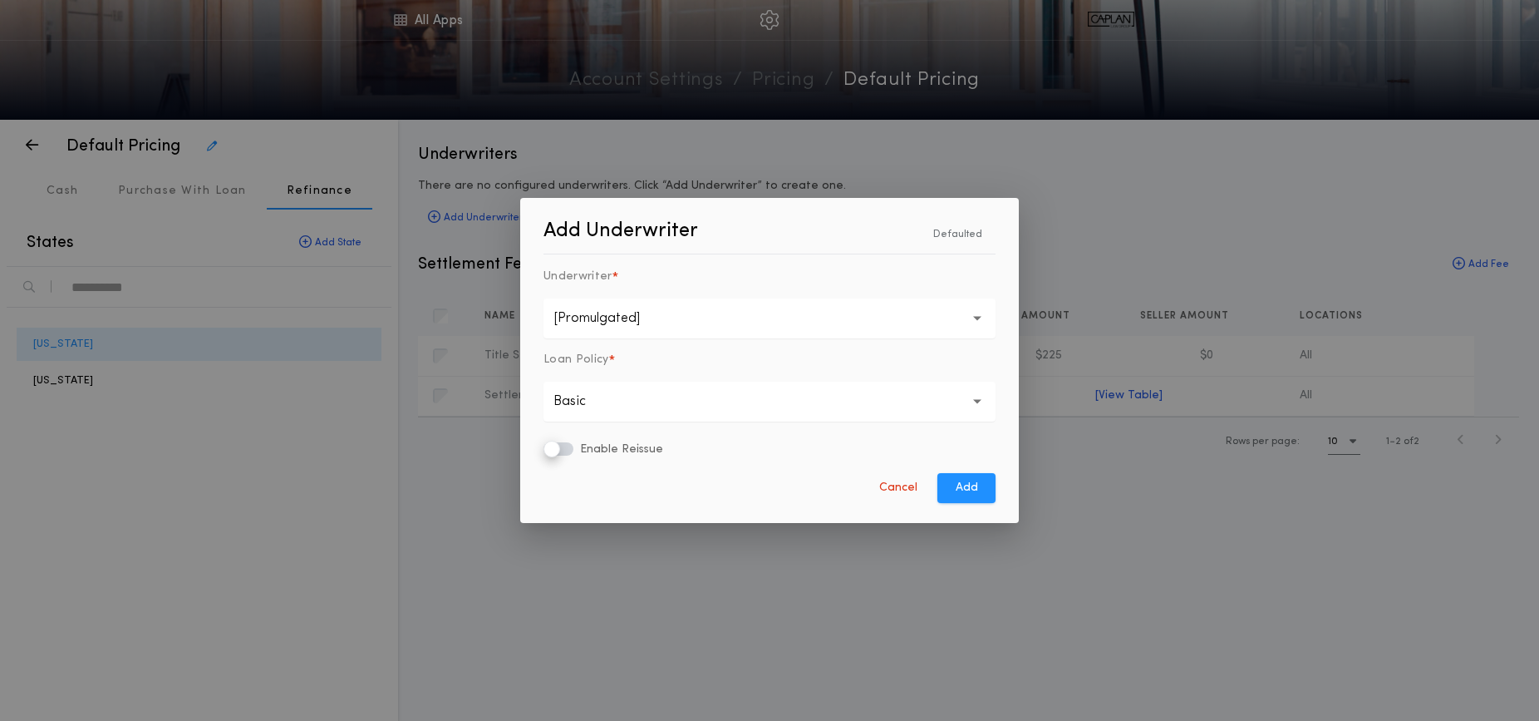
drag, startPoint x: 950, startPoint y: 490, endPoint x: 855, endPoint y: 465, distance: 98.0
click at [950, 490] on button "Add" at bounding box center [967, 488] width 58 height 30
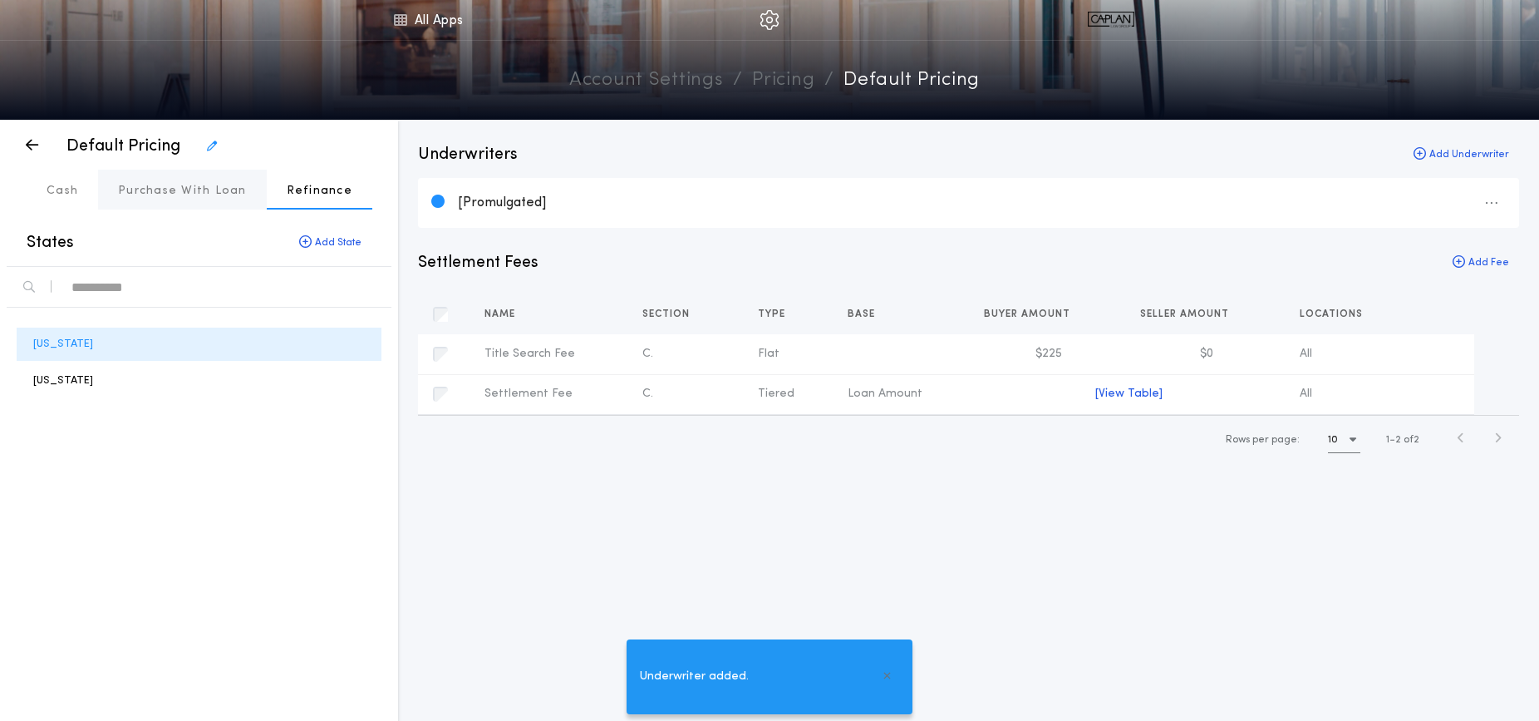
click at [156, 180] on button "Purchase With Loan" at bounding box center [182, 190] width 169 height 40
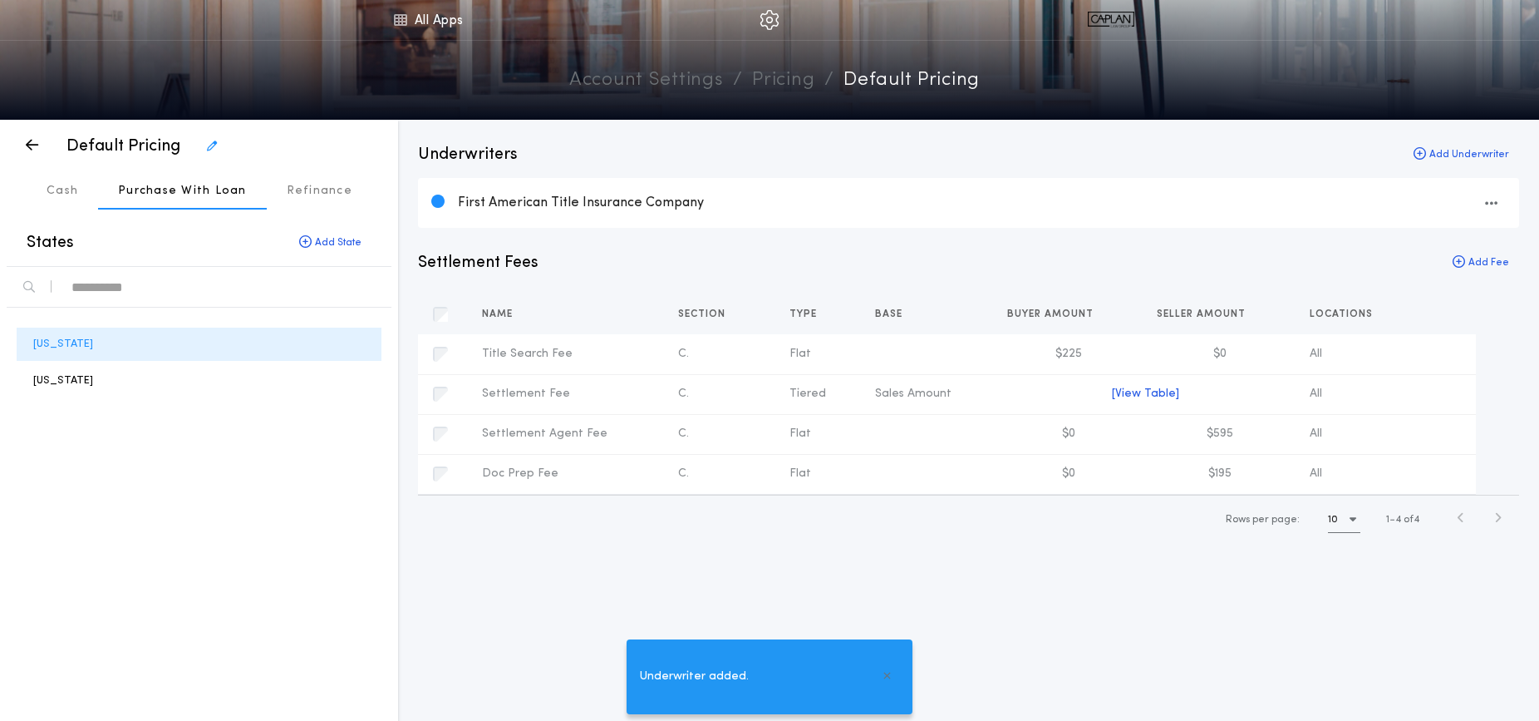
click at [476, 203] on div "First American Title Insurance Company" at bounding box center [982, 203] width 1048 height 18
click at [510, 209] on div "First American Title Insurance Company" at bounding box center [982, 203] width 1048 height 18
click at [32, 145] on icon "button" at bounding box center [32, 145] width 12 height 1
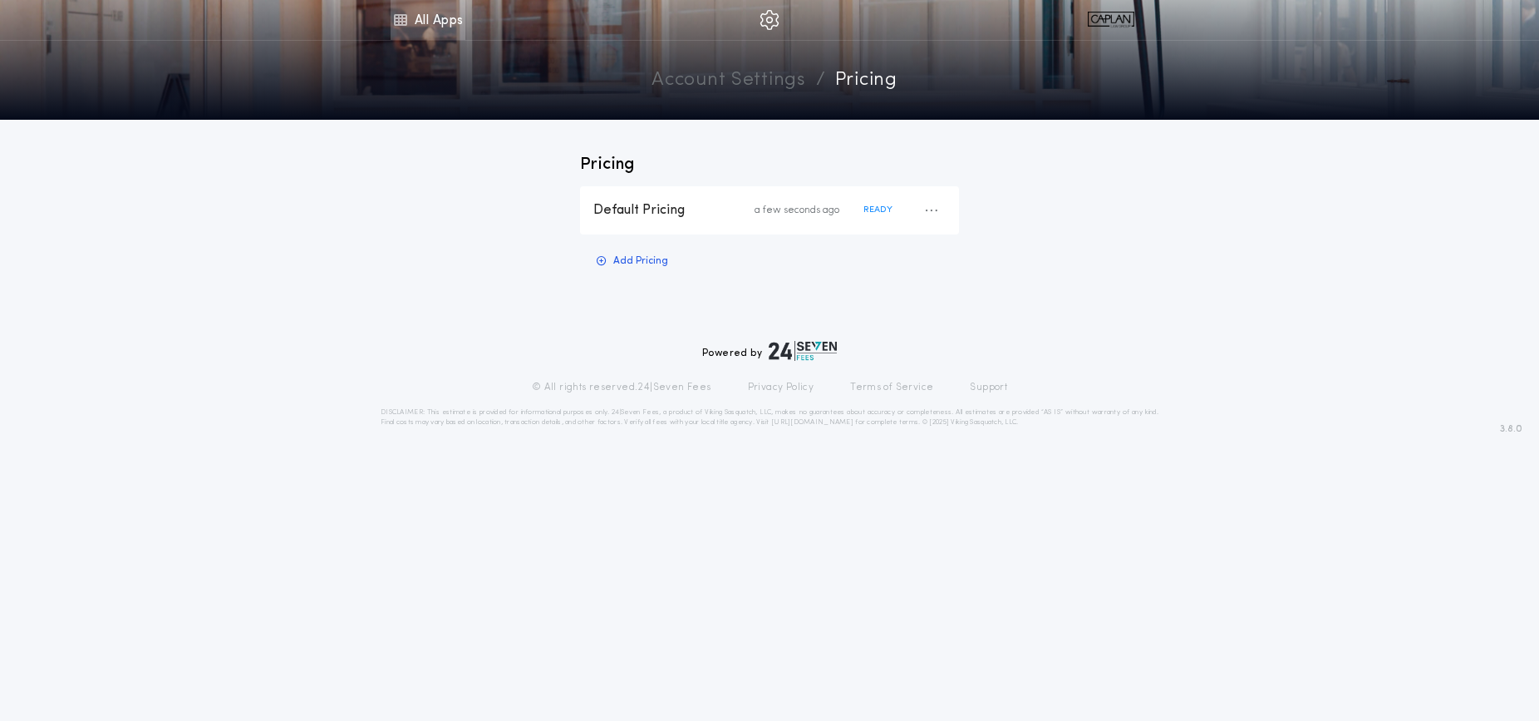
click at [454, 22] on link "All Apps" at bounding box center [428, 20] width 75 height 40
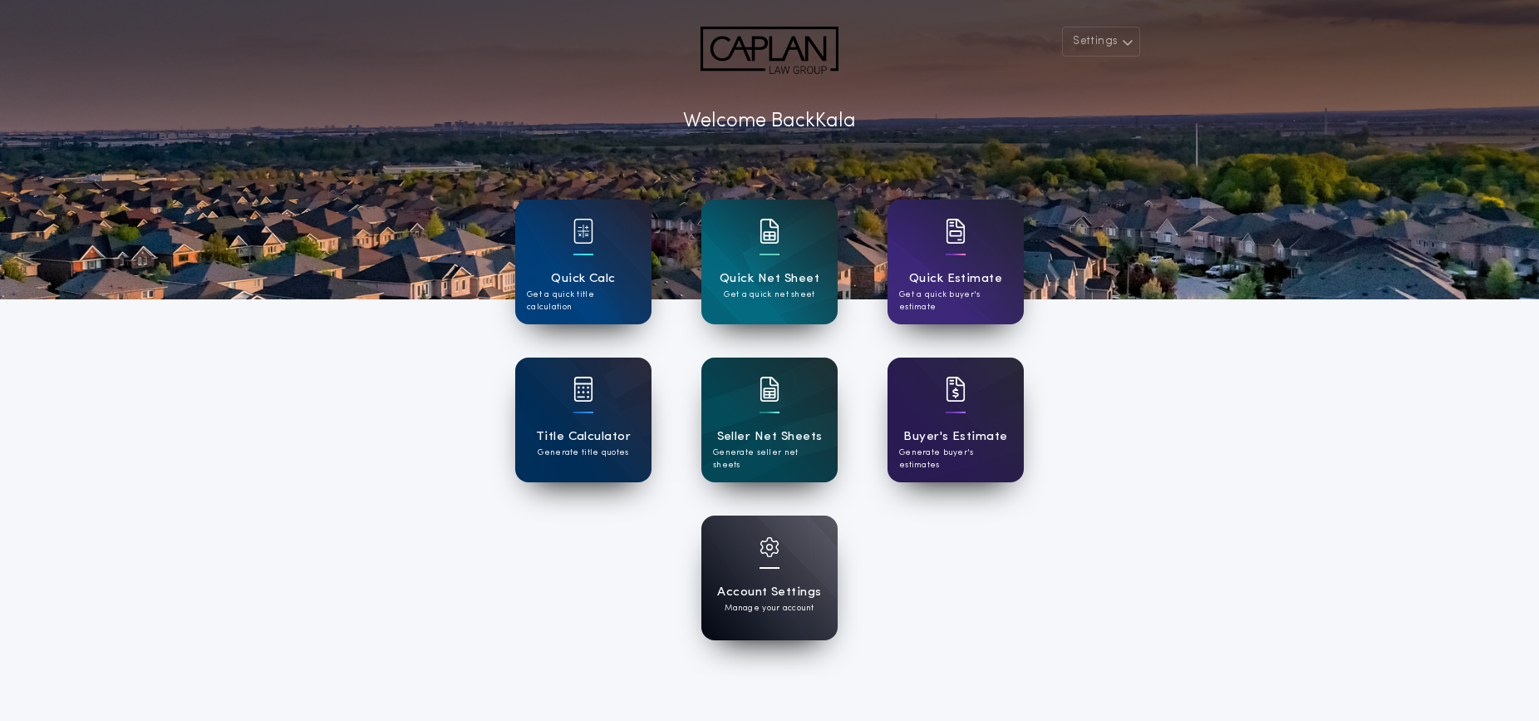
click at [1307, 421] on div "Settings Welcome Back Kala Quick Calc Get a quick title calculation Quick Net S…" at bounding box center [769, 434] width 1539 height 869
